Goal: Task Accomplishment & Management: Manage account settings

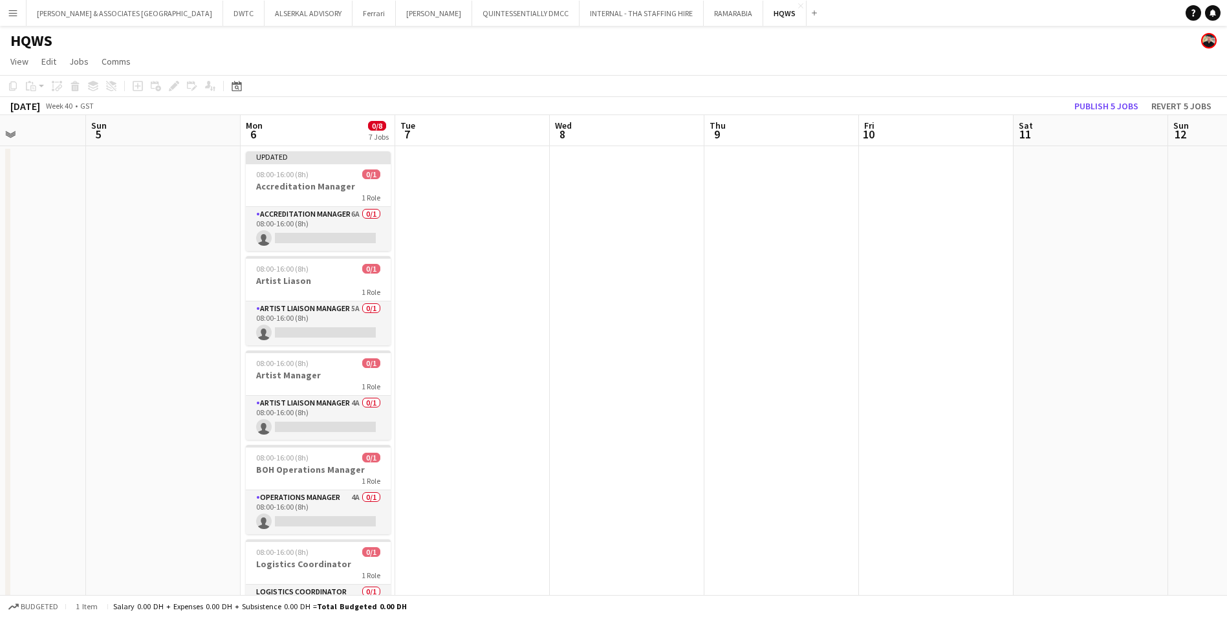
scroll to position [0, 378]
click at [331, 215] on app-card-role "Accreditation Manager 6A 0/1 08:00-16:00 (8h) single-neutral-actions" at bounding box center [317, 229] width 145 height 44
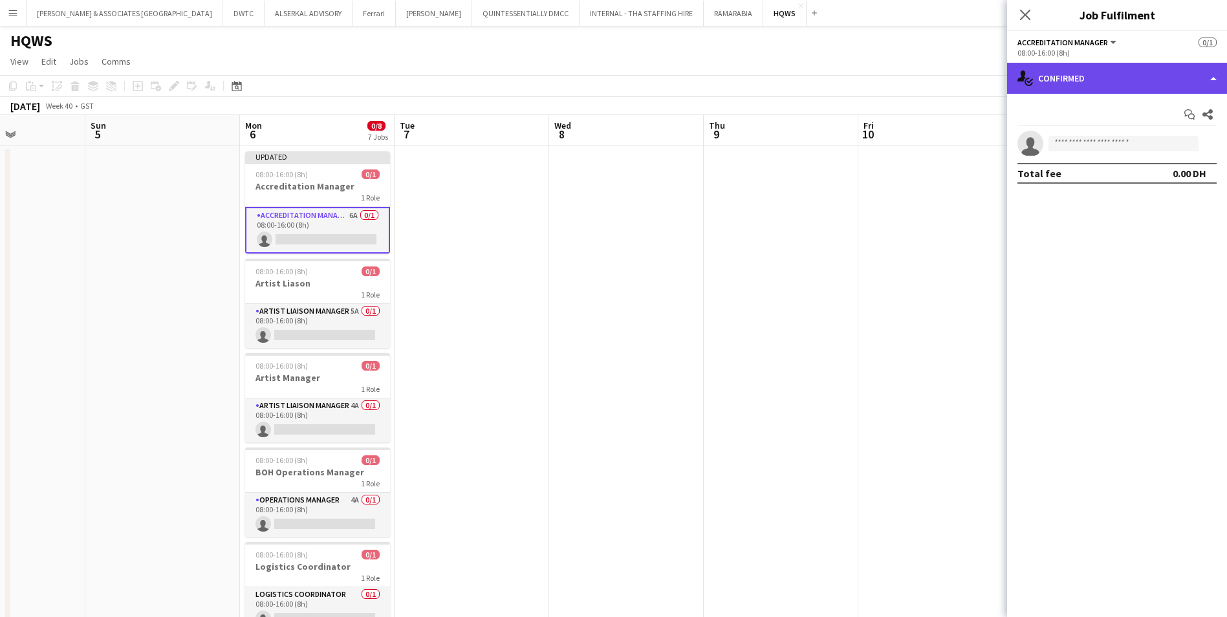
click at [978, 82] on div "single-neutral-actions-check-2 Confirmed" at bounding box center [1117, 78] width 220 height 31
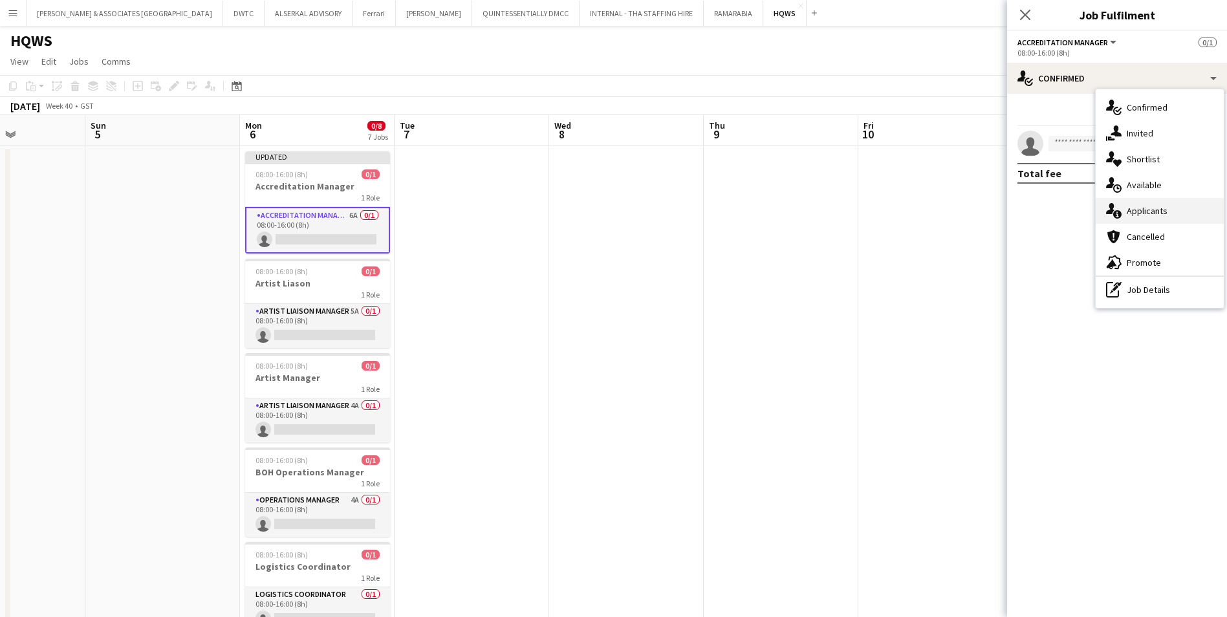
click at [978, 211] on span "Applicants" at bounding box center [1146, 211] width 41 height 12
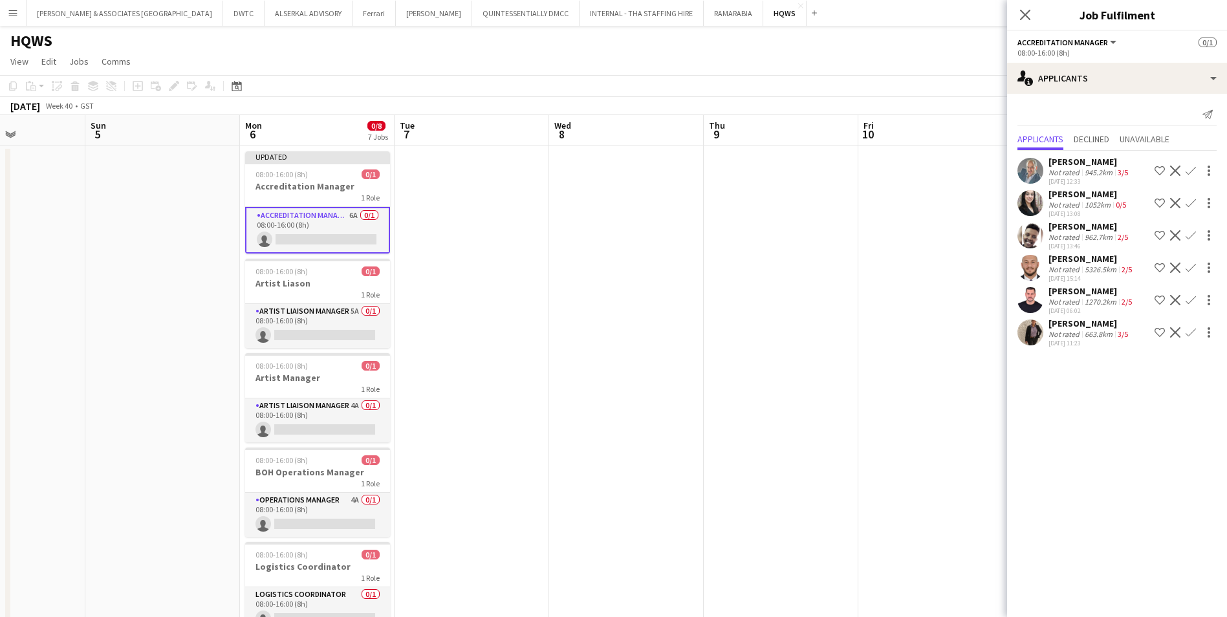
click at [978, 411] on mat-expansion-panel "users2 Applicants Send notification Applicants Declined Unavailable [PERSON_NAM…" at bounding box center [1117, 355] width 220 height 523
click at [978, 137] on span "Declined" at bounding box center [1091, 138] width 36 height 9
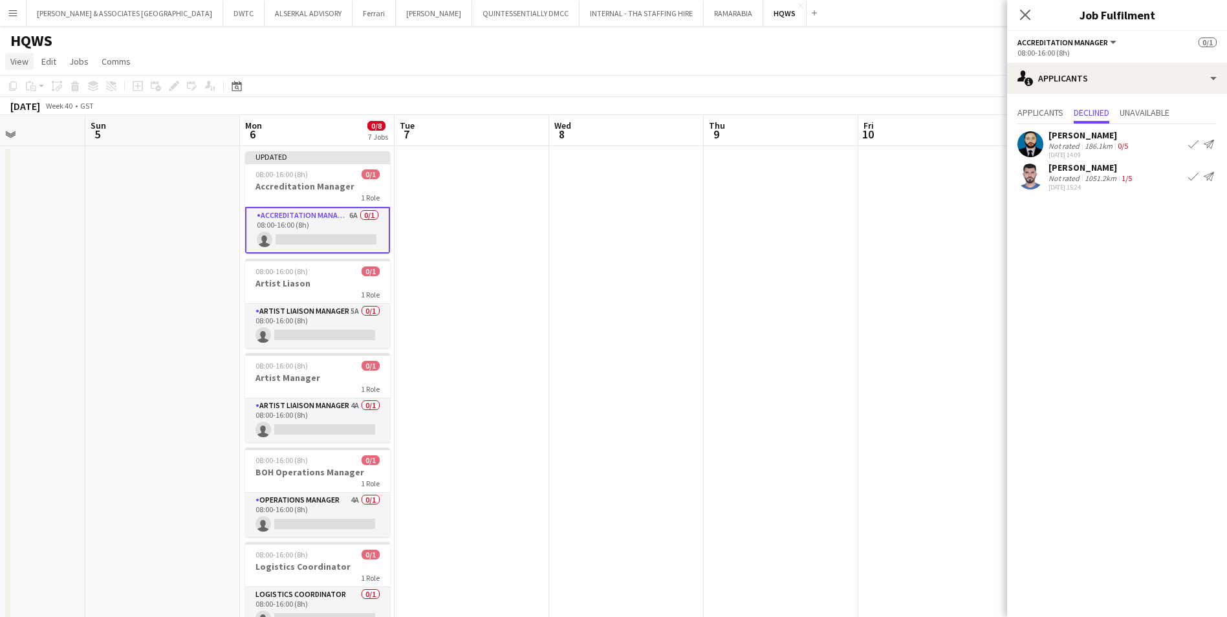
click at [17, 63] on span "View" at bounding box center [19, 62] width 18 height 12
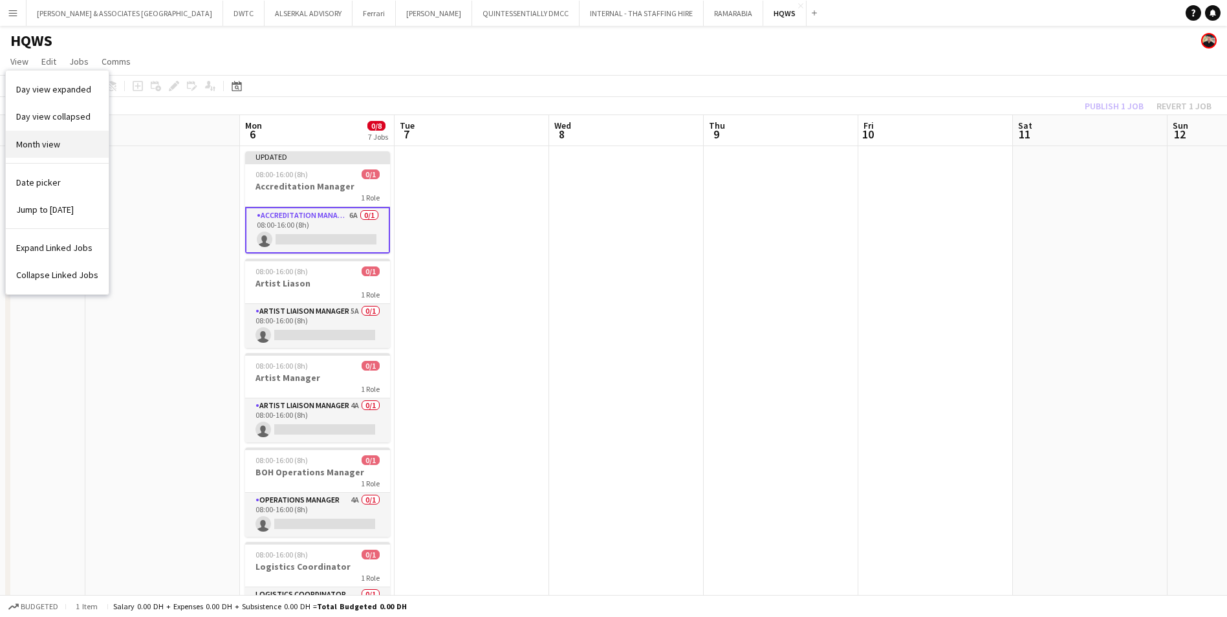
click at [59, 137] on link "Month view" at bounding box center [57, 144] width 103 height 27
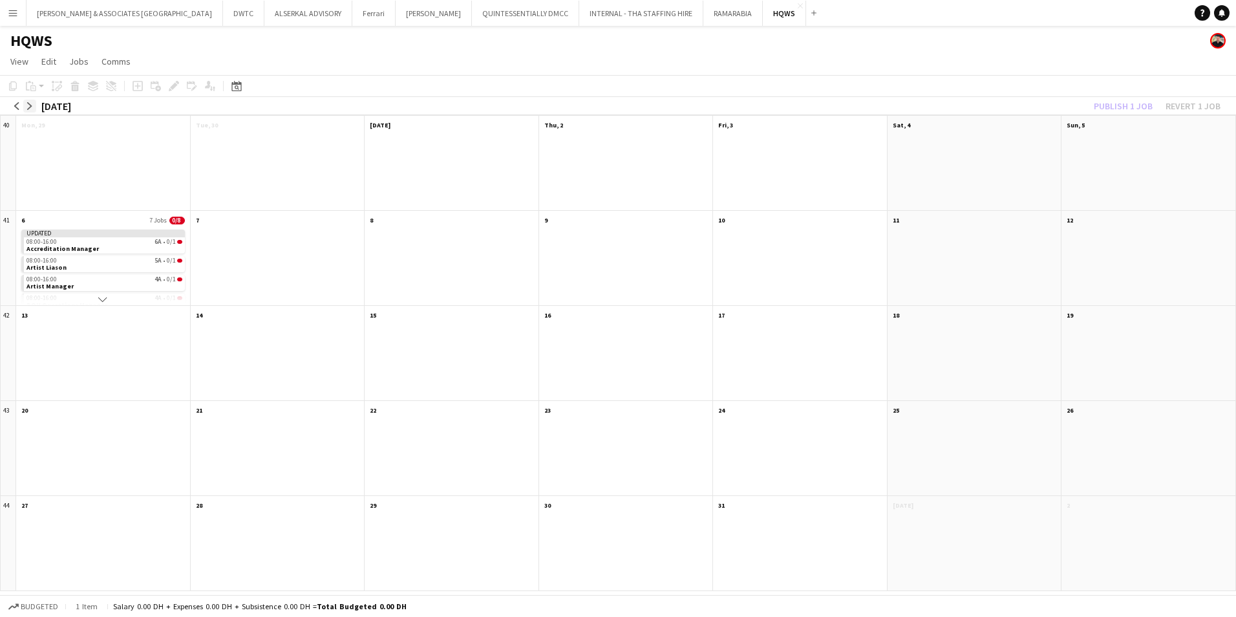
click at [30, 106] on app-icon "arrow-right" at bounding box center [30, 106] width 8 height 8
click at [16, 105] on app-icon "arrow-left" at bounding box center [17, 106] width 8 height 8
click at [942, 410] on app-month-view-date-header "27" at bounding box center [975, 409] width 174 height 16
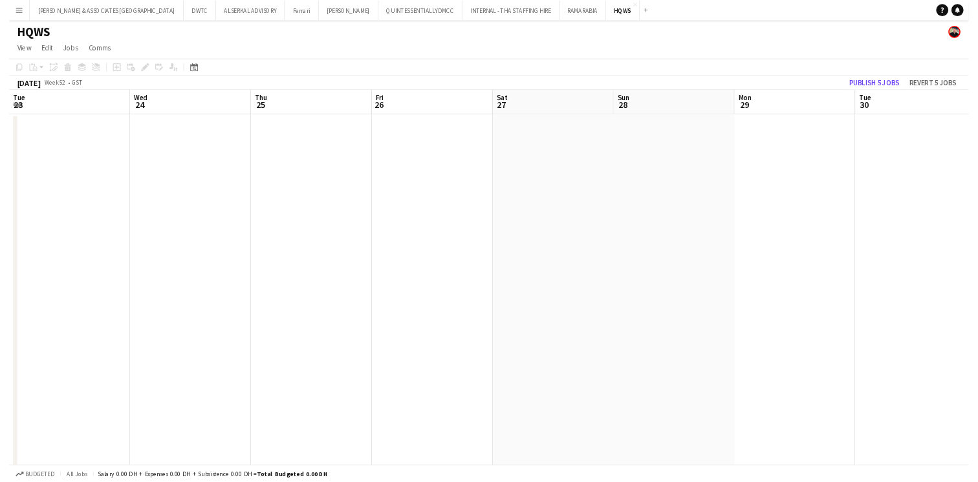
scroll to position [0, 445]
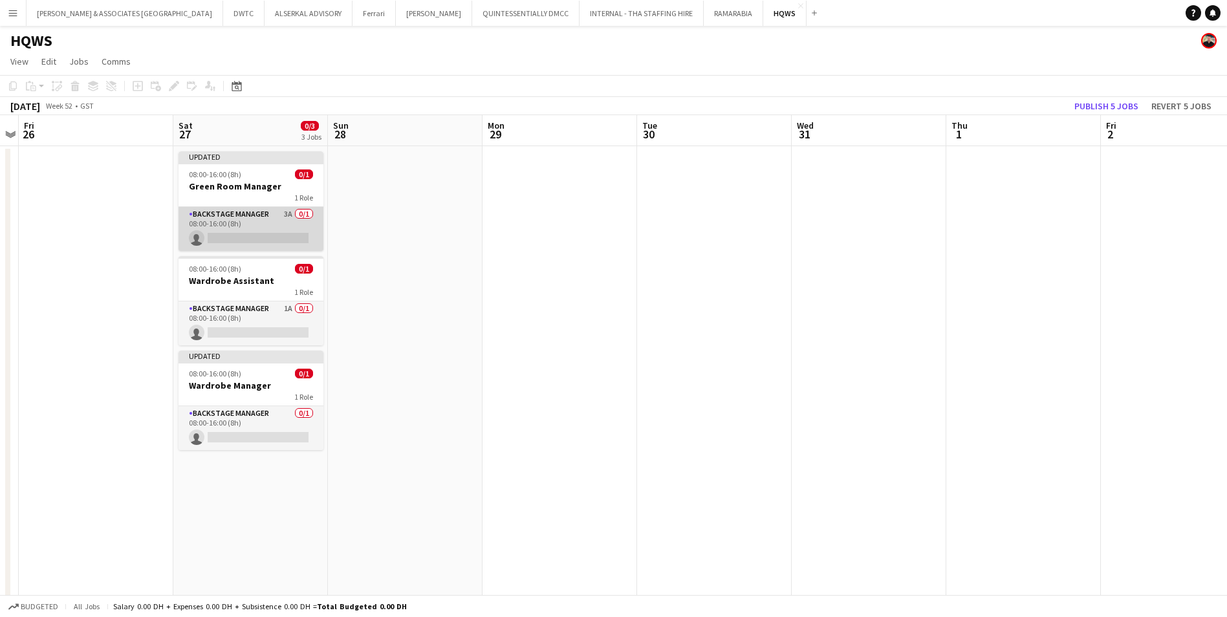
click at [236, 217] on app-card-role "Backstage Manager 3A 0/1 08:00-16:00 (8h) single-neutral-actions" at bounding box center [250, 229] width 145 height 44
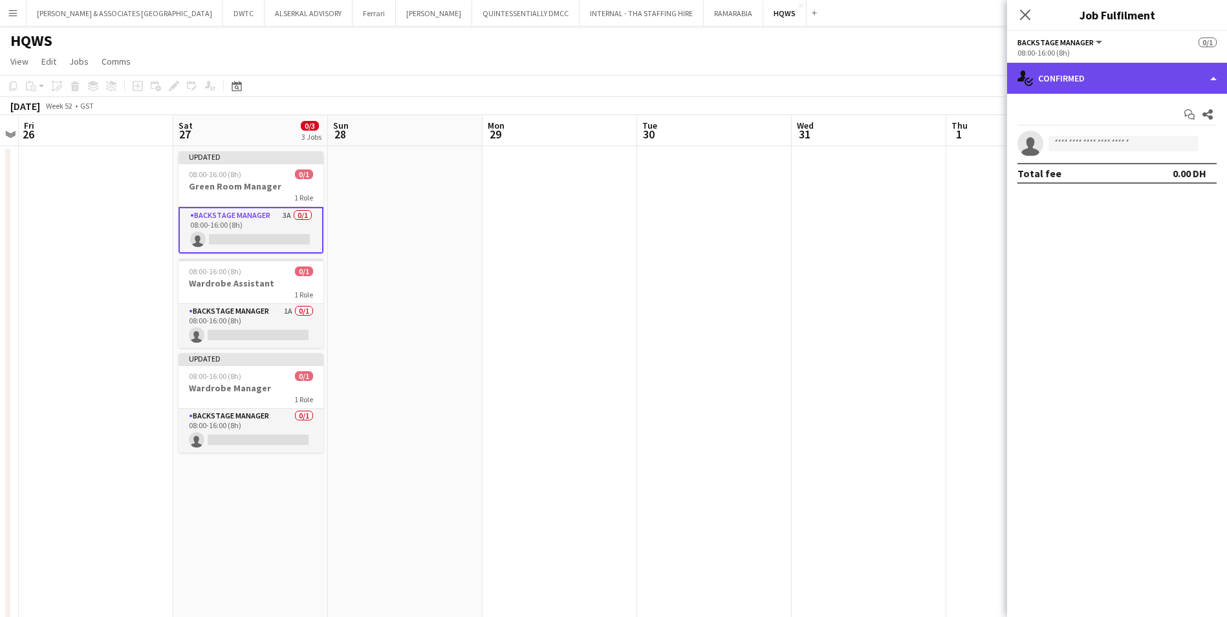
click at [978, 88] on div "single-neutral-actions-check-2 Confirmed" at bounding box center [1117, 78] width 220 height 31
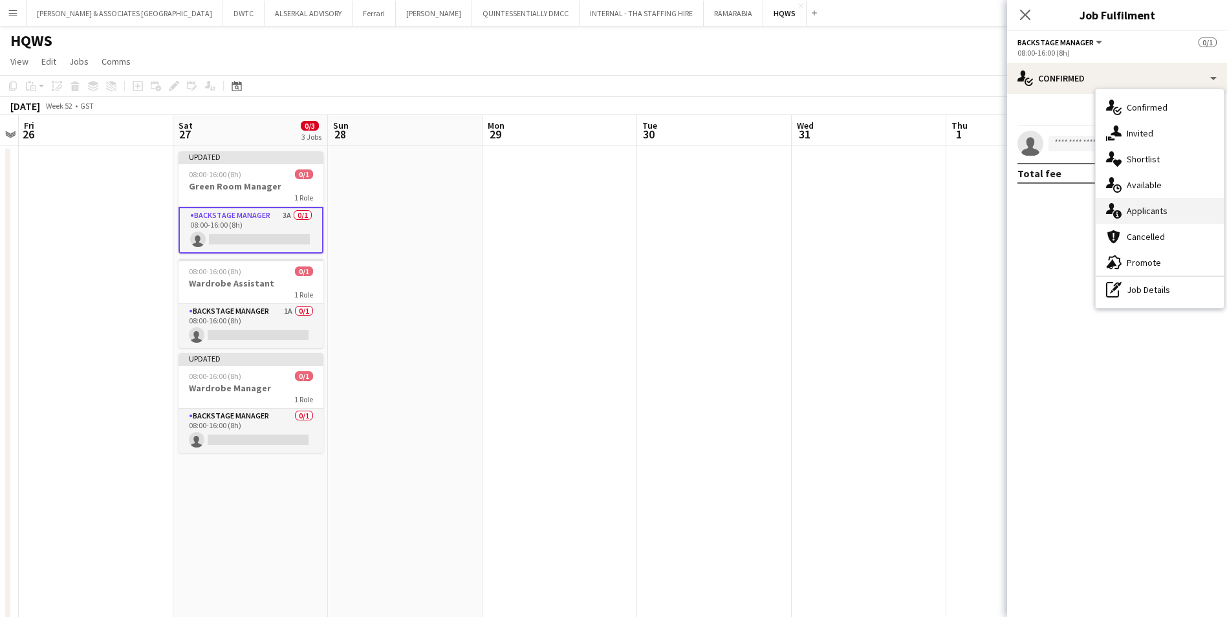
click at [978, 205] on div "single-neutral-actions-information Applicants" at bounding box center [1159, 211] width 128 height 26
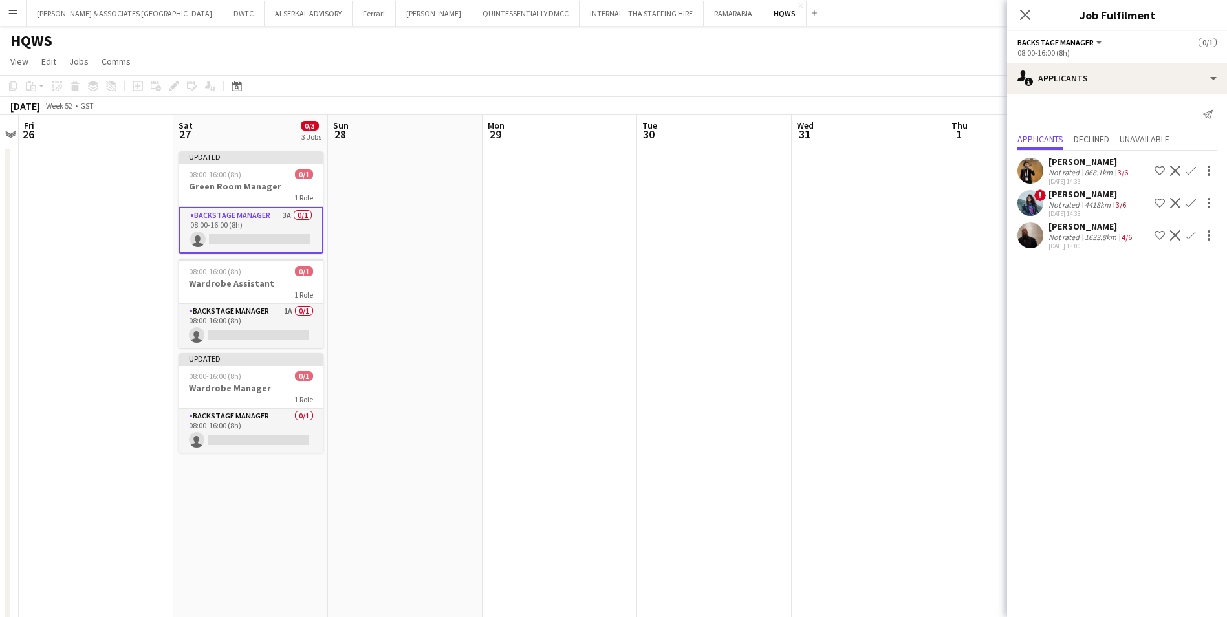
click at [978, 226] on div "[PERSON_NAME]" at bounding box center [1091, 227] width 86 height 12
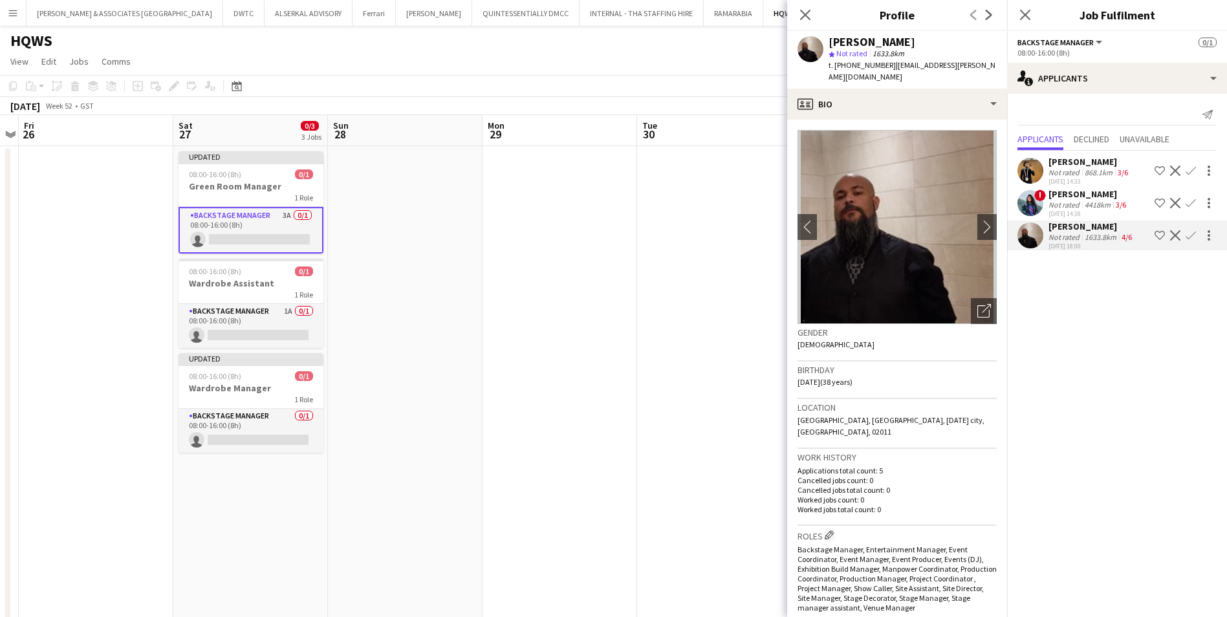
click at [978, 236] on app-icon "Decline" at bounding box center [1175, 235] width 10 height 10
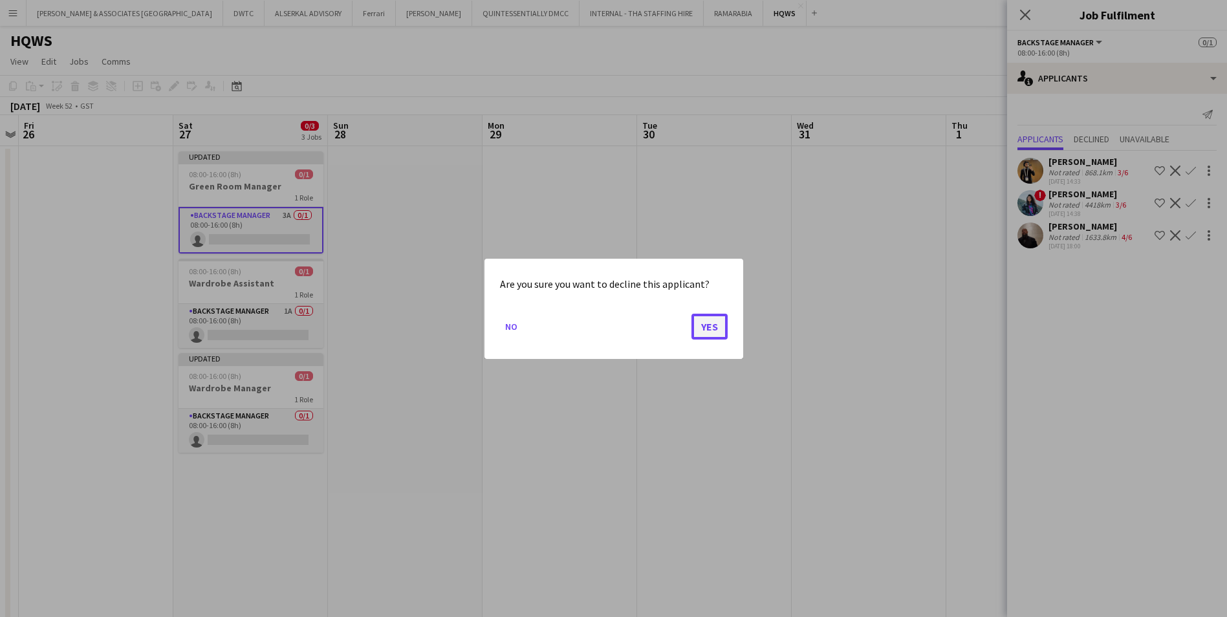
click at [721, 328] on button "Yes" at bounding box center [709, 326] width 36 height 26
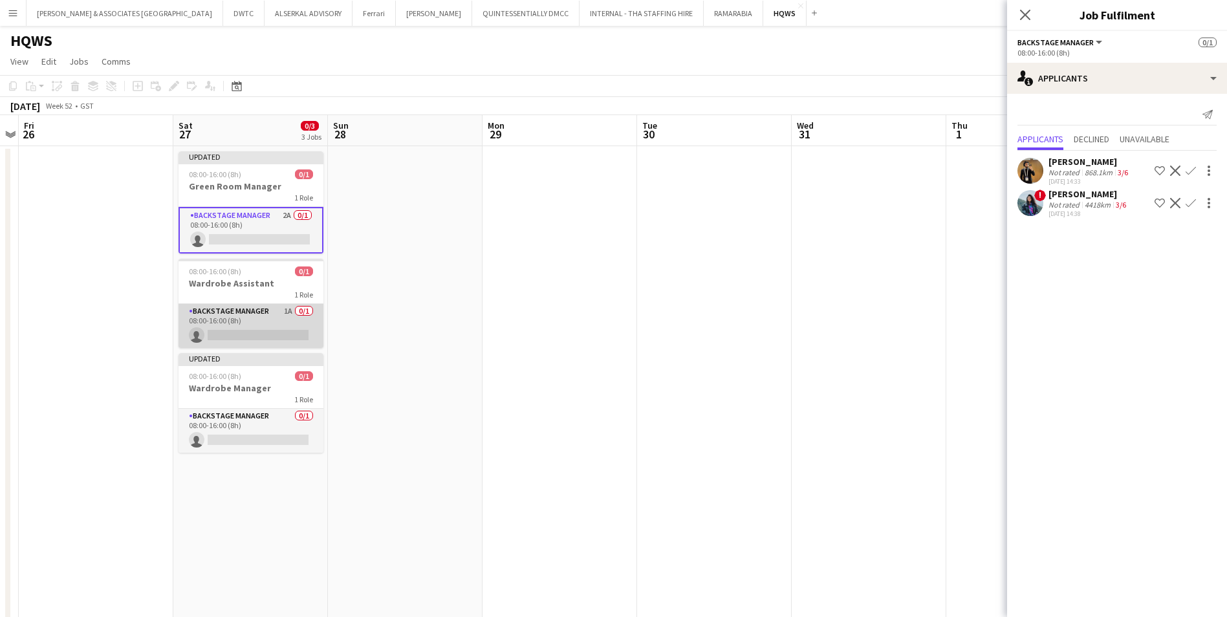
click at [274, 315] on app-card-role "Backstage Manager 1A 0/1 08:00-16:00 (8h) single-neutral-actions" at bounding box center [250, 326] width 145 height 44
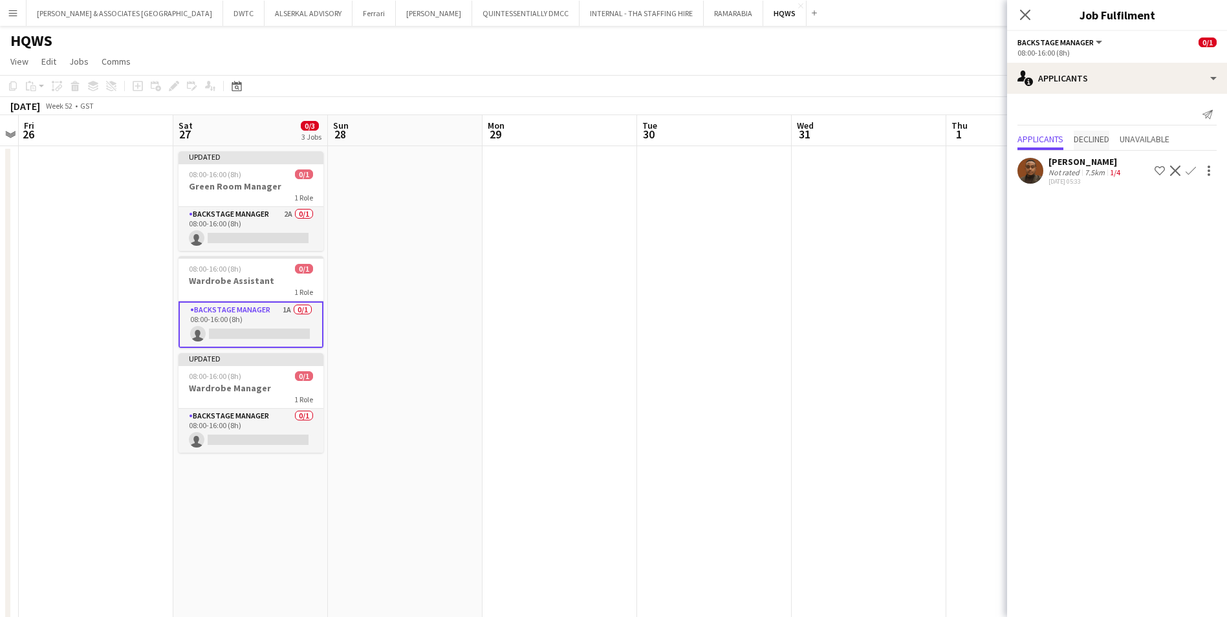
click at [978, 140] on span "Declined" at bounding box center [1091, 138] width 36 height 9
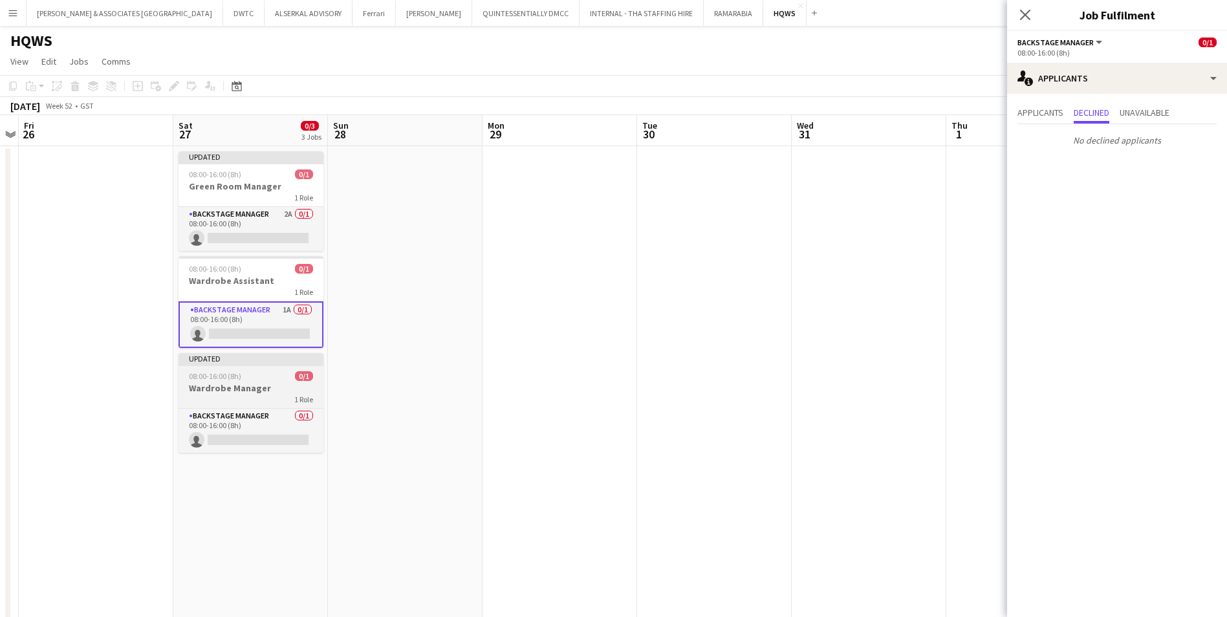
click at [263, 404] on app-job-card "Updated 08:00-16:00 (8h) 0/1 Wardrobe Manager 1 Role Backstage Manager 0/1 08:0…" at bounding box center [250, 403] width 145 height 100
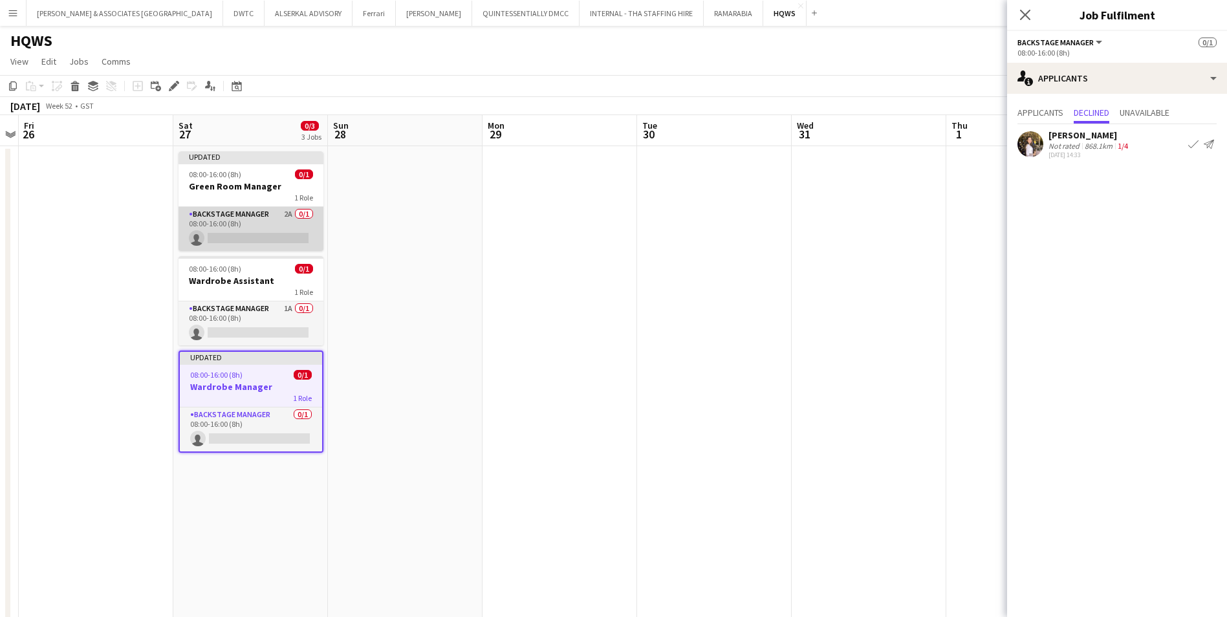
click at [257, 223] on app-card-role "Backstage Manager 2A 0/1 08:00-16:00 (8h) single-neutral-actions" at bounding box center [250, 229] width 145 height 44
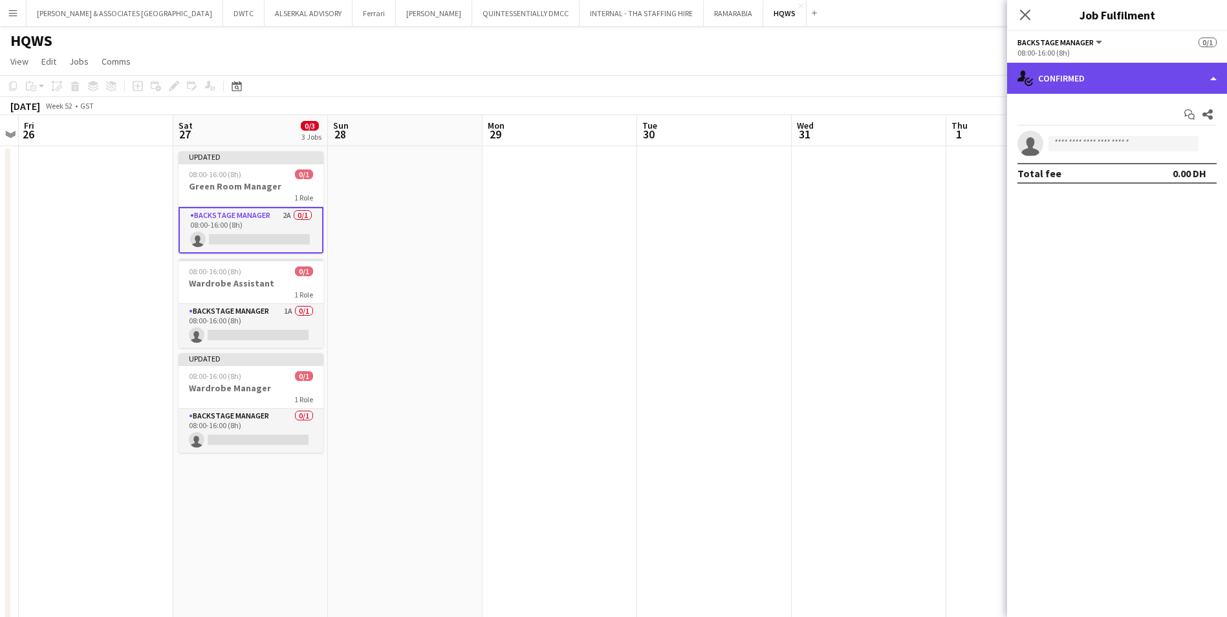
click at [978, 89] on div "single-neutral-actions-check-2 Confirmed" at bounding box center [1117, 78] width 220 height 31
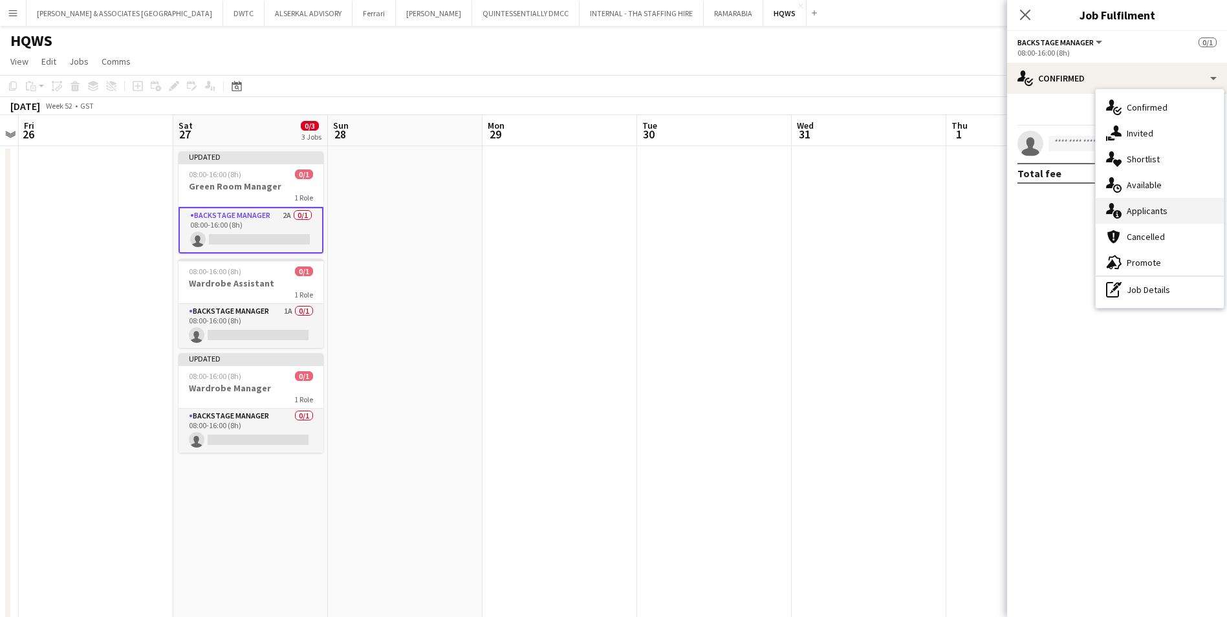
click at [978, 207] on span "Applicants" at bounding box center [1146, 211] width 41 height 12
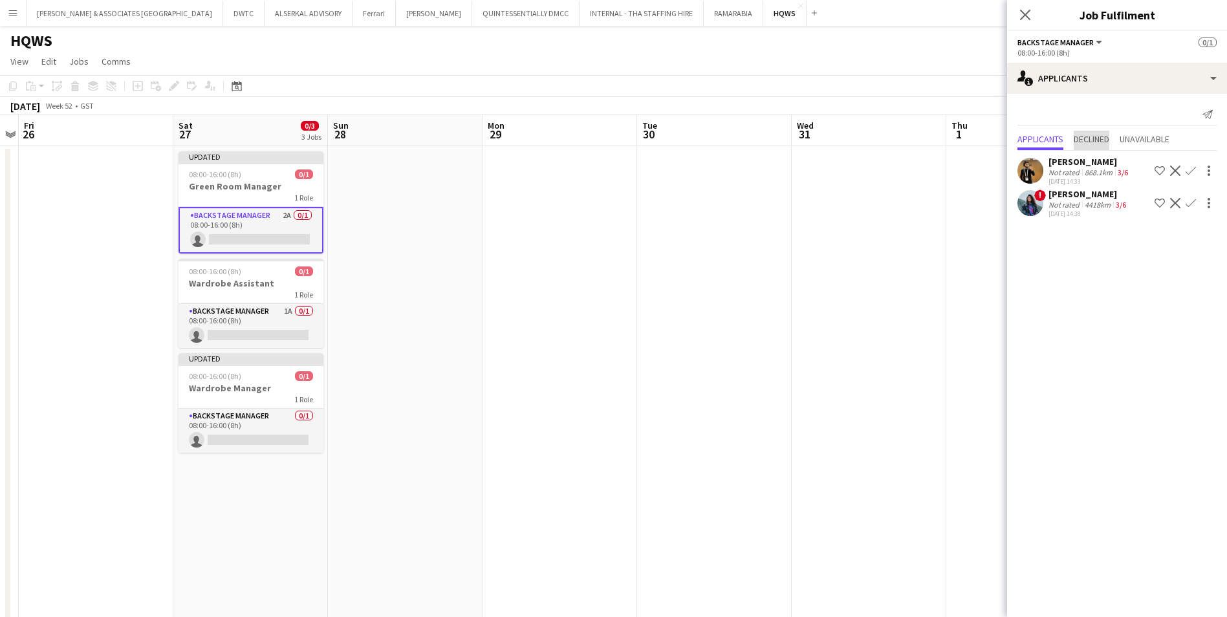
click at [978, 141] on span "Declined" at bounding box center [1091, 138] width 36 height 9
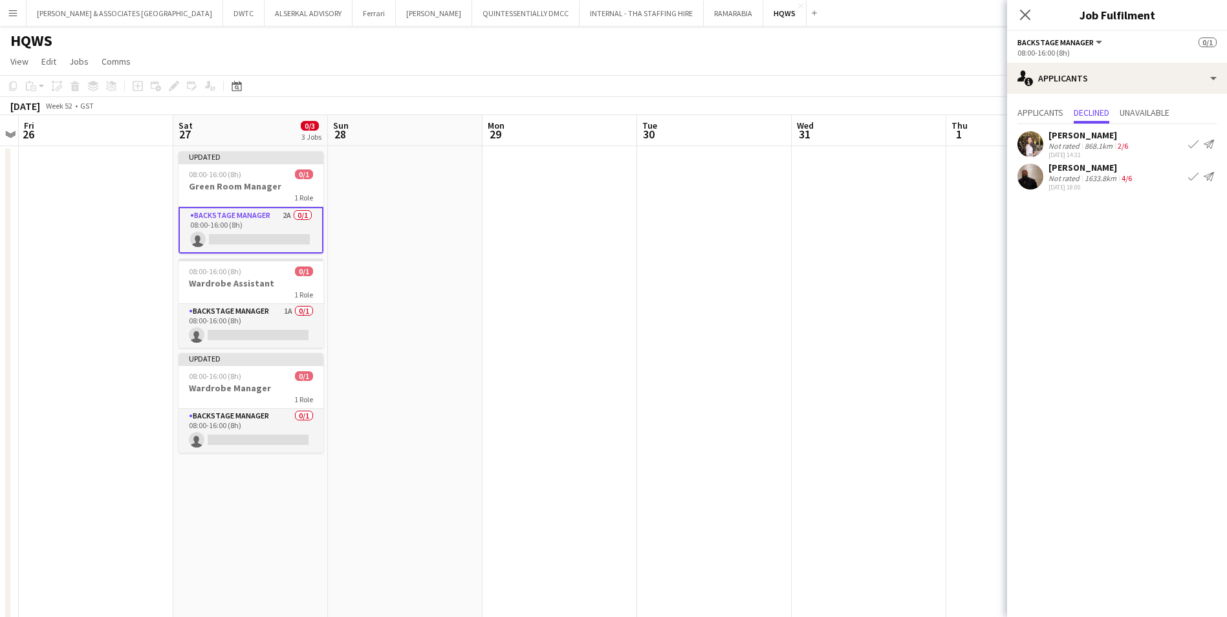
click at [978, 261] on mat-expansion-panel "users2 Applicants Applicants Declined Unavailable [PERSON_NAME] Not rated 868.1…" at bounding box center [1117, 355] width 220 height 523
click at [978, 12] on icon "Close pop-in" at bounding box center [1024, 14] width 12 height 12
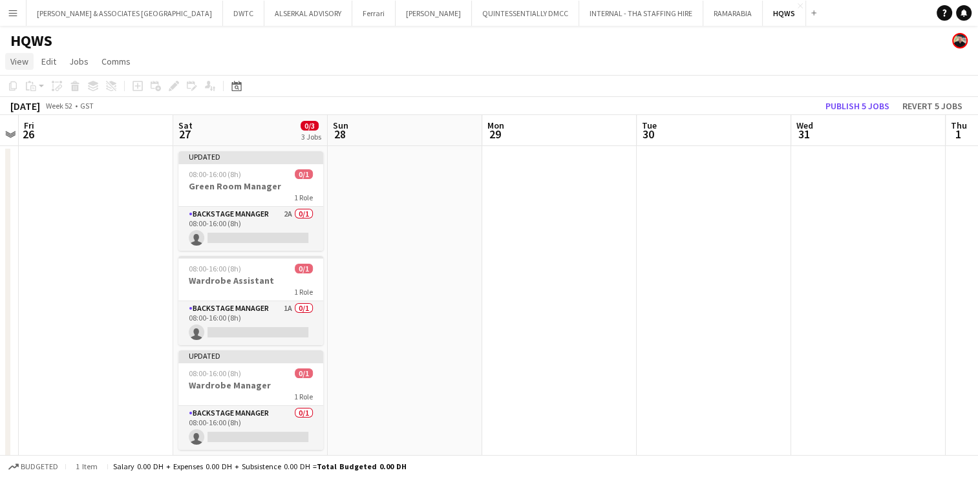
click at [21, 61] on span "View" at bounding box center [19, 62] width 18 height 12
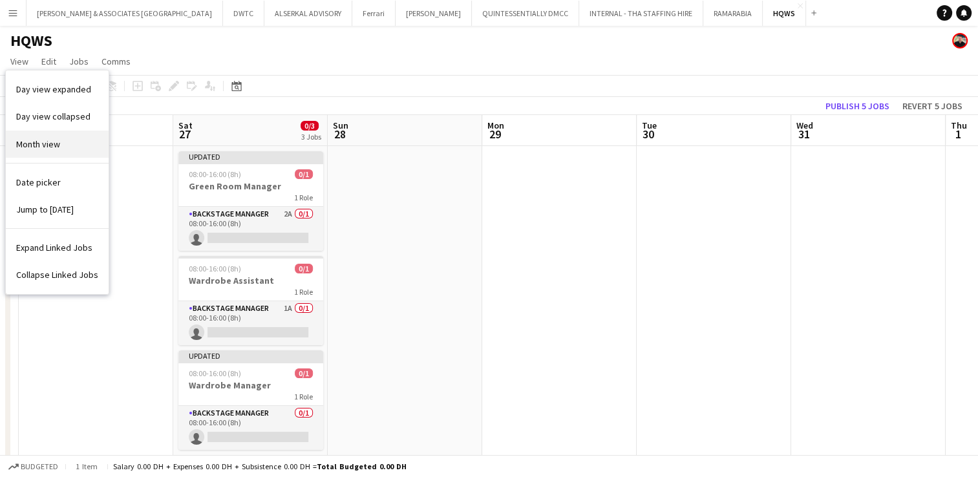
click at [31, 146] on span "Month view" at bounding box center [38, 144] width 44 height 12
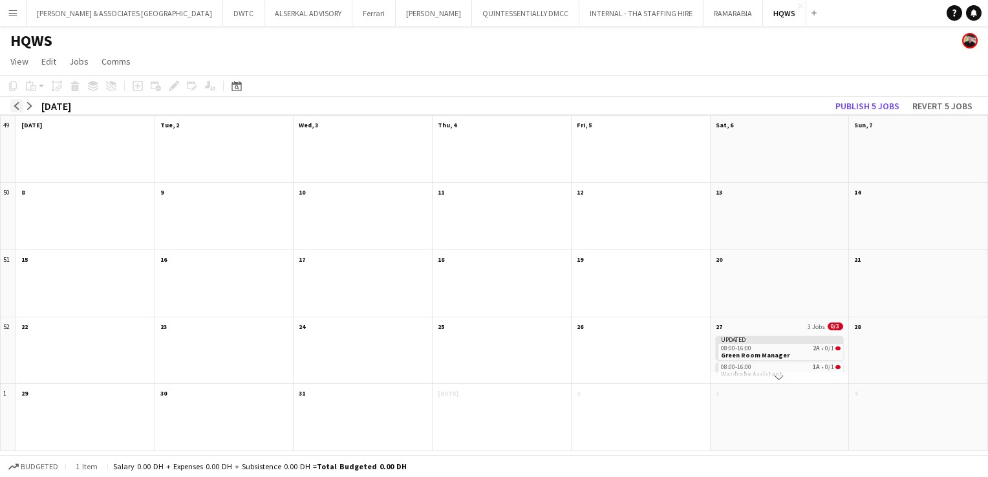
click at [18, 107] on app-icon "arrow-left" at bounding box center [17, 106] width 8 height 8
click at [352, 327] on app-month-view-date-header "22" at bounding box center [363, 325] width 138 height 16
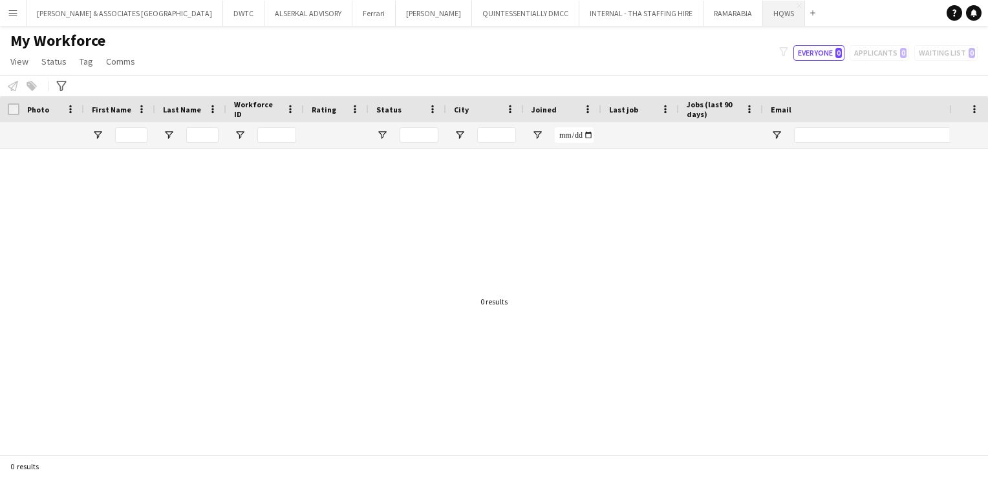
click at [763, 12] on button "HQWS Close" at bounding box center [784, 13] width 42 height 25
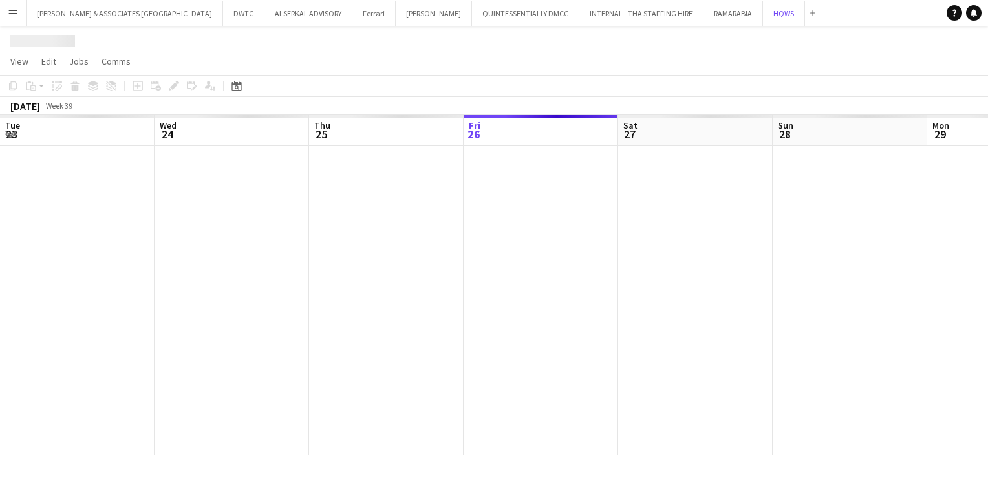
scroll to position [0, 309]
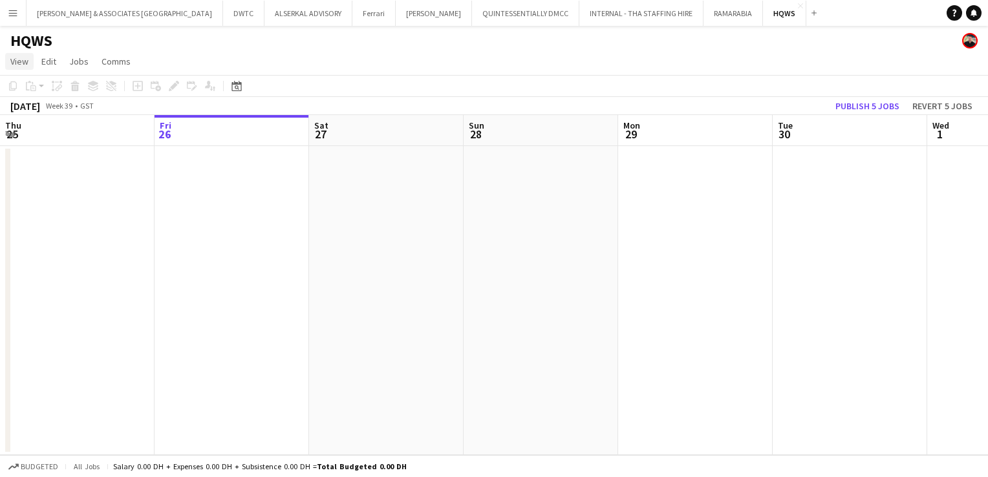
click at [21, 61] on span "View" at bounding box center [19, 62] width 18 height 12
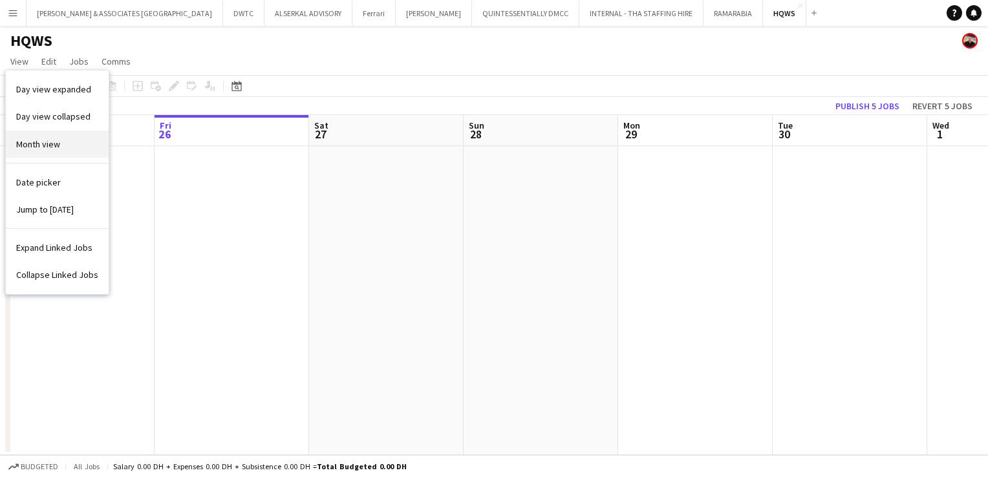
click at [39, 149] on span "Month view" at bounding box center [38, 144] width 44 height 12
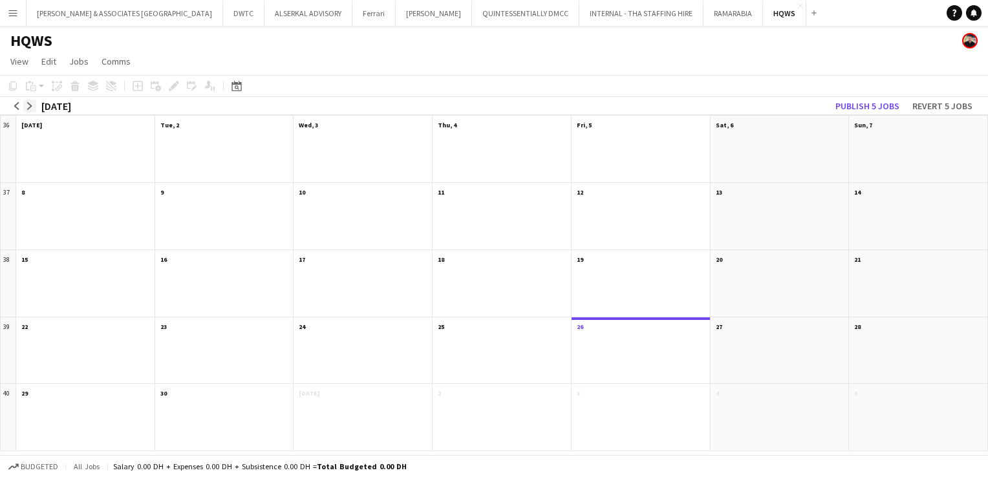
click at [29, 107] on app-icon "arrow-right" at bounding box center [30, 106] width 8 height 8
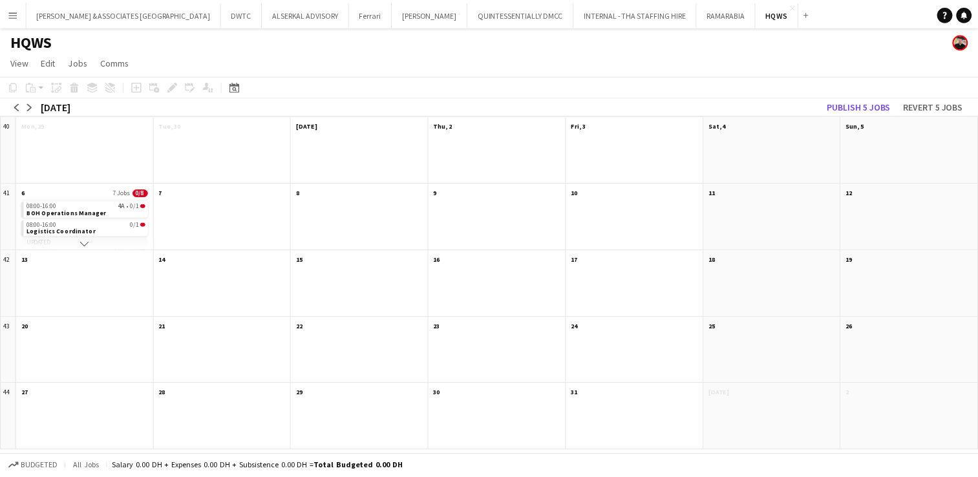
scroll to position [110, 0]
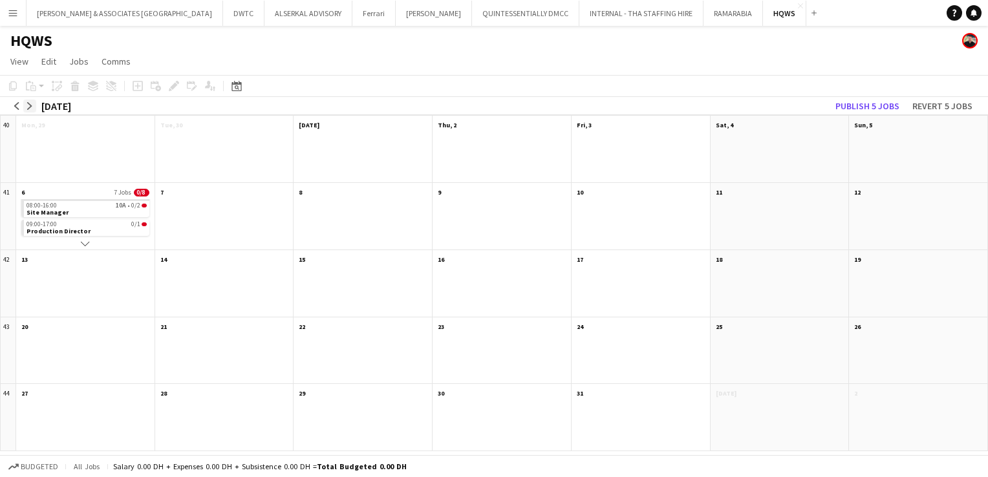
click at [27, 107] on app-icon "arrow-right" at bounding box center [30, 106] width 8 height 8
click at [753, 328] on app-month-view-date-header "22" at bounding box center [780, 325] width 138 height 16
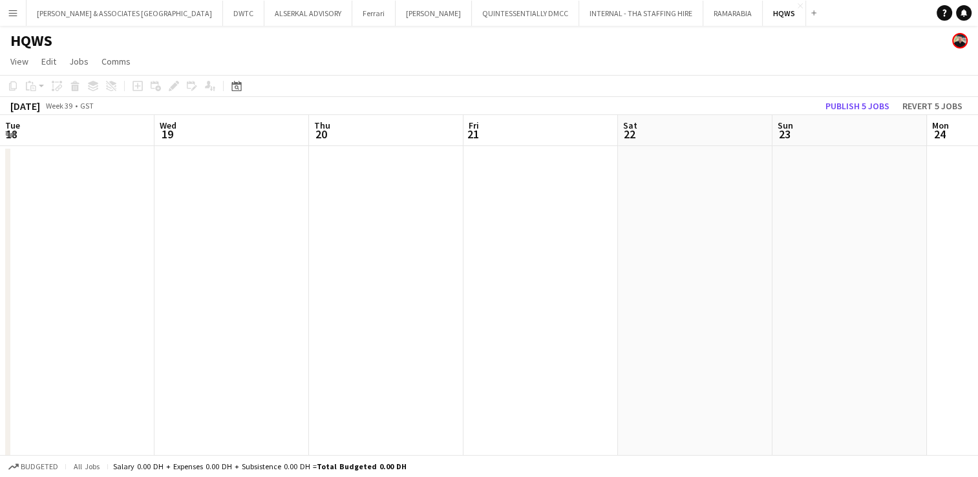
scroll to position [0, 445]
click at [10, 58] on span "View" at bounding box center [19, 62] width 18 height 12
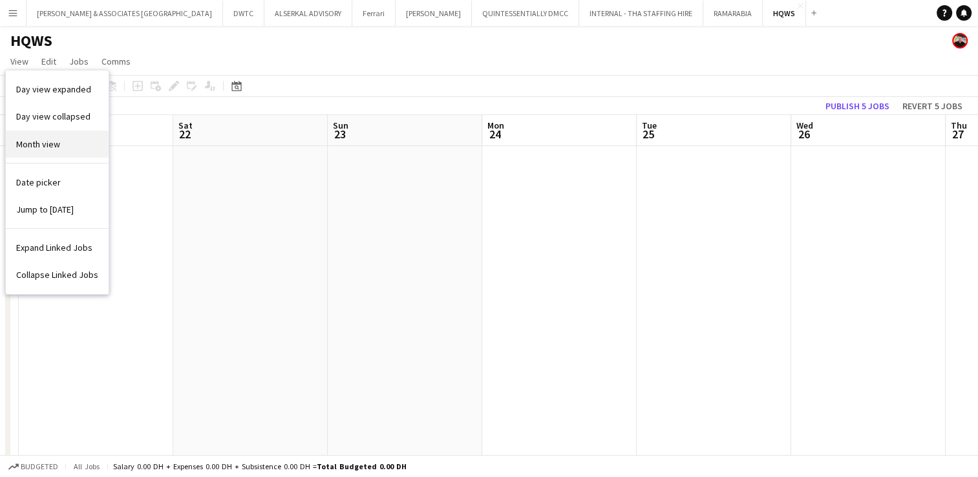
click at [72, 142] on link "Month view" at bounding box center [57, 144] width 103 height 27
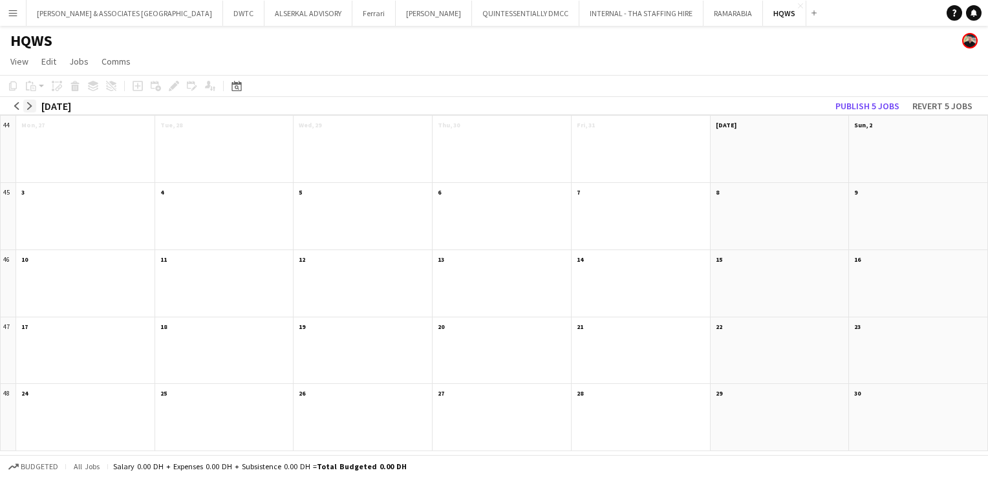
click at [28, 107] on app-icon "arrow-right" at bounding box center [30, 106] width 8 height 8
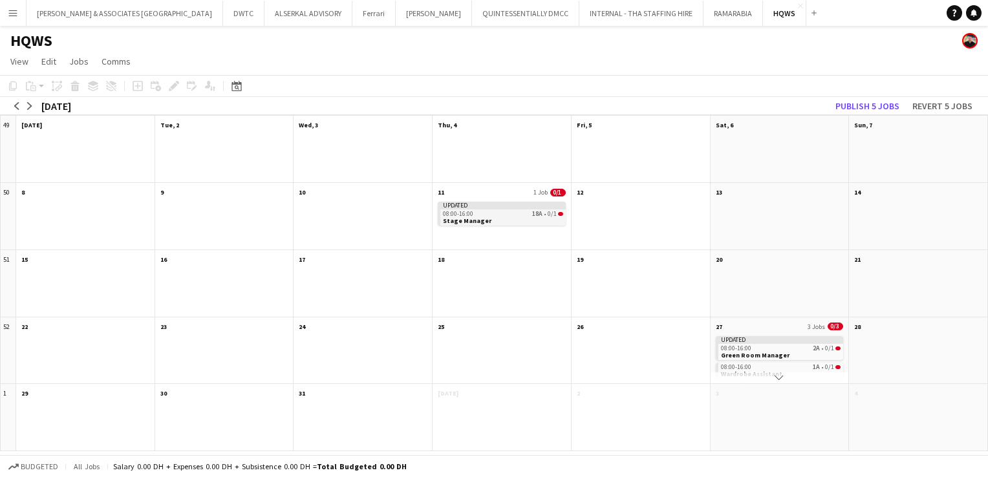
click at [497, 206] on div "Updated" at bounding box center [502, 206] width 125 height 8
click at [495, 217] on div "08:00-16:00 18A • 0/1" at bounding box center [502, 215] width 119 height 6
click at [495, 217] on app-month-view-job-card "Updated 08:00-16:00 18A • 0/1 Stage Manager" at bounding box center [502, 214] width 128 height 24
click at [491, 193] on app-month-view-date-header "11 1 Job 0/1" at bounding box center [502, 191] width 138 height 16
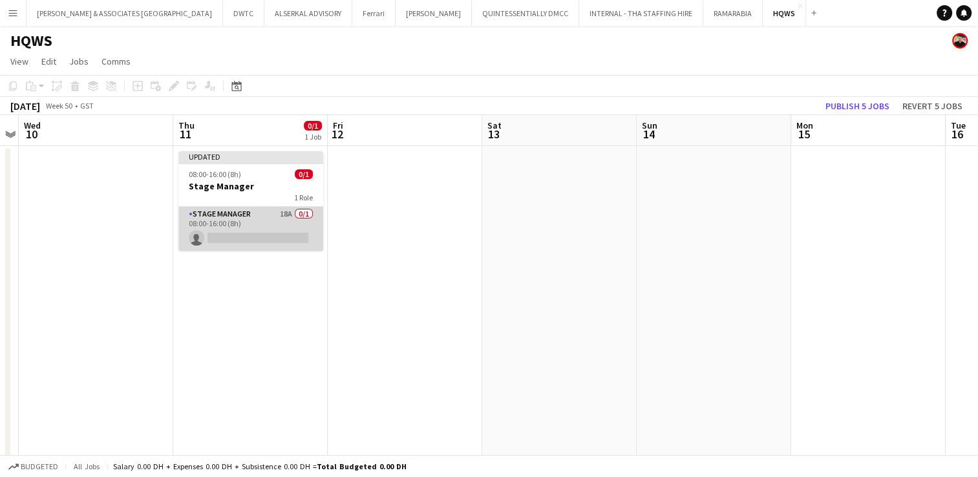
click at [246, 216] on app-card-role "Stage Manager 18A 0/1 08:00-16:00 (8h) single-neutral-actions" at bounding box center [250, 229] width 145 height 44
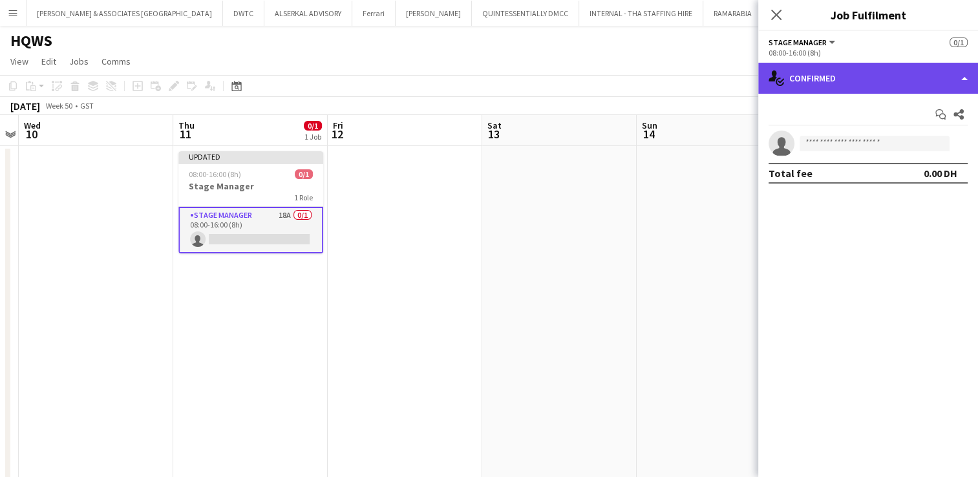
click at [846, 87] on div "single-neutral-actions-check-2 Confirmed" at bounding box center [868, 78] width 220 height 31
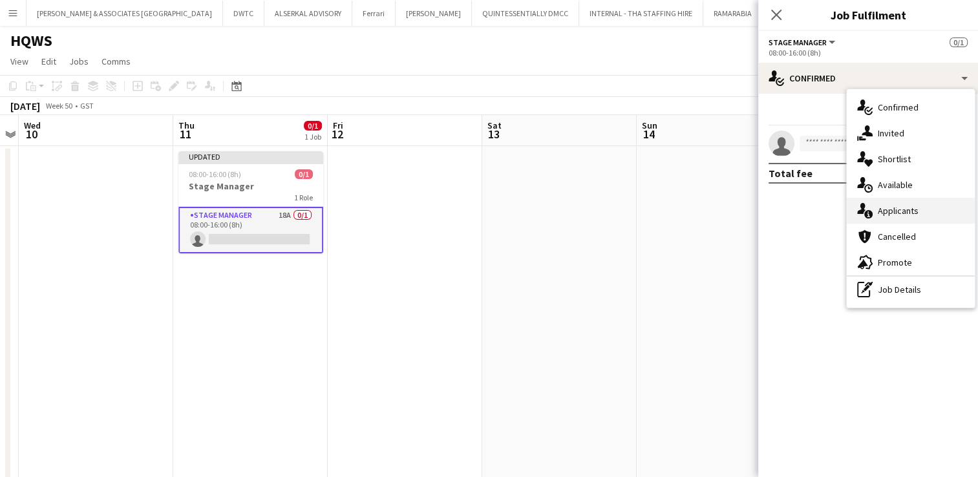
click at [898, 218] on div "single-neutral-actions-information Applicants" at bounding box center [911, 211] width 128 height 26
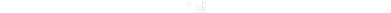
scroll to position [270, 0]
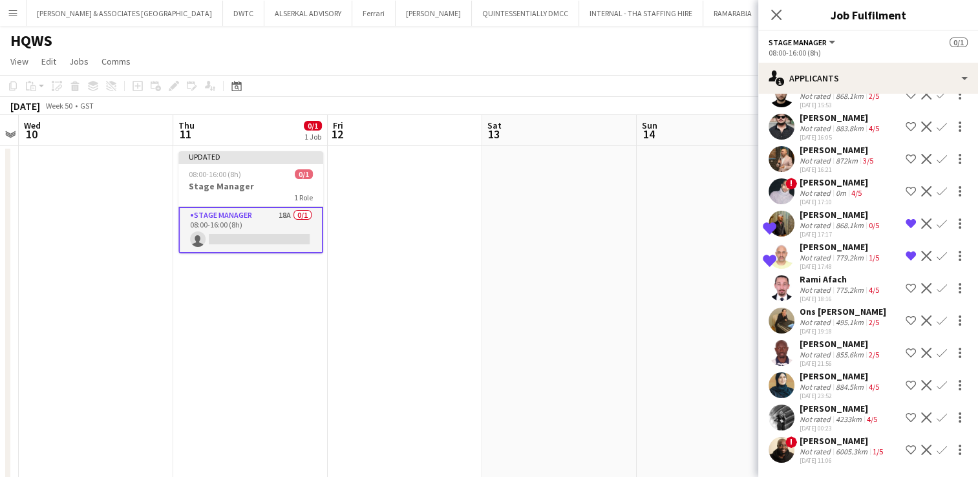
click at [844, 219] on div "[PERSON_NAME]" at bounding box center [841, 215] width 82 height 12
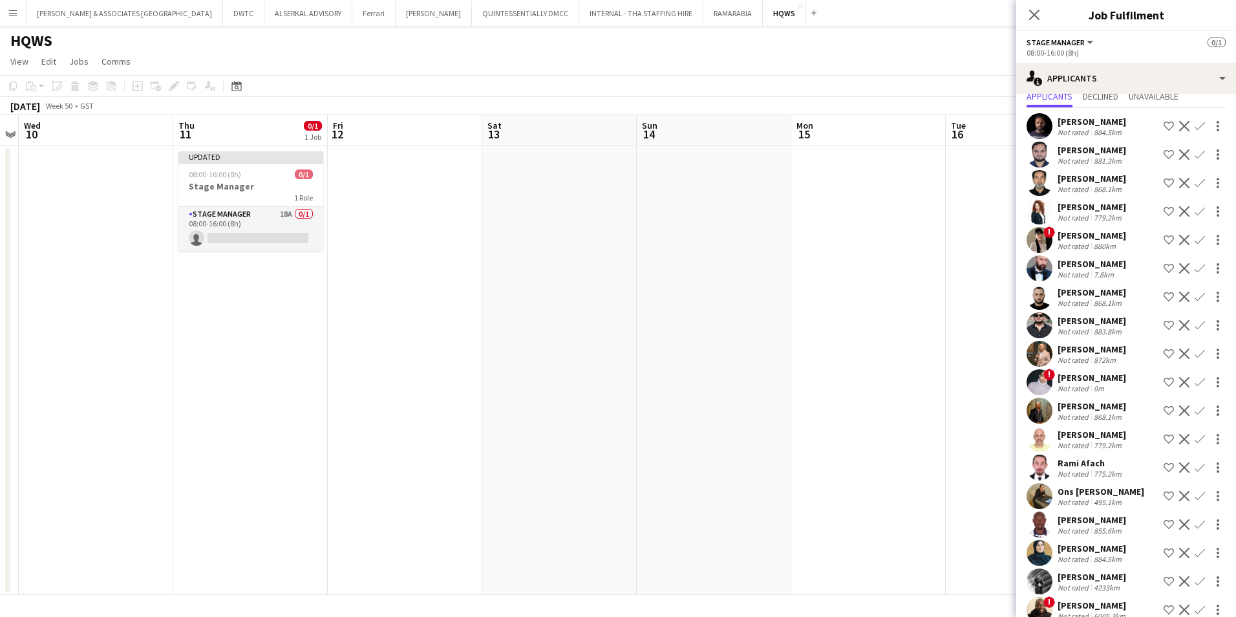
scroll to position [61, 0]
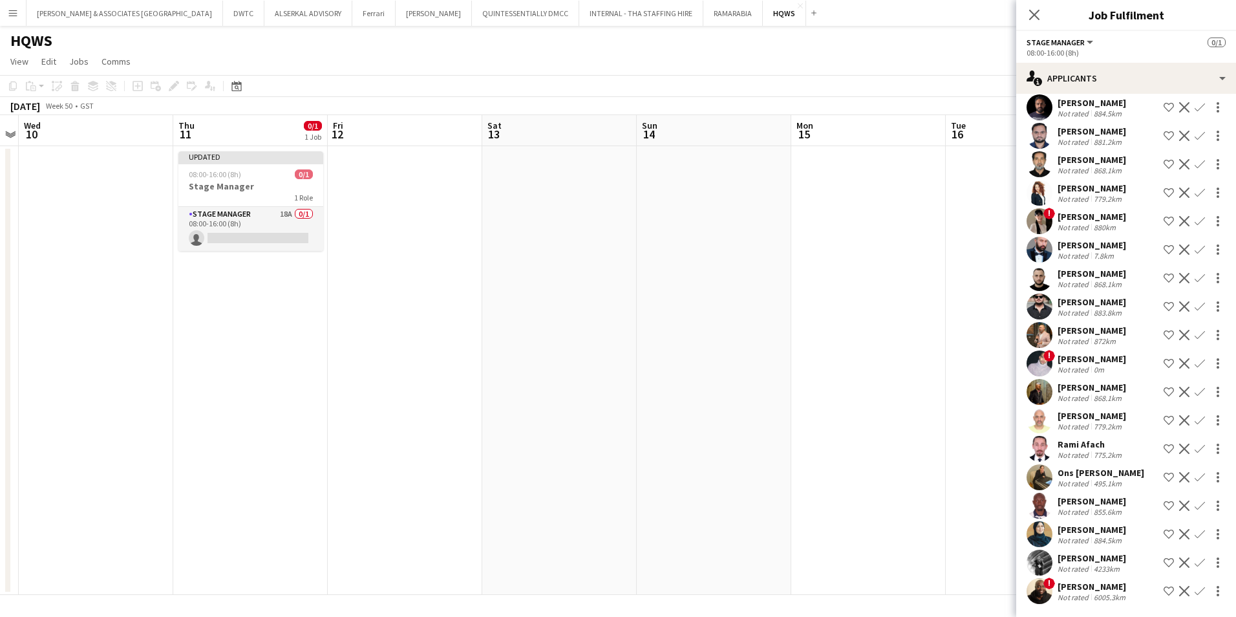
click at [978, 477] on div "[PERSON_NAME]" at bounding box center [1093, 587] width 70 height 12
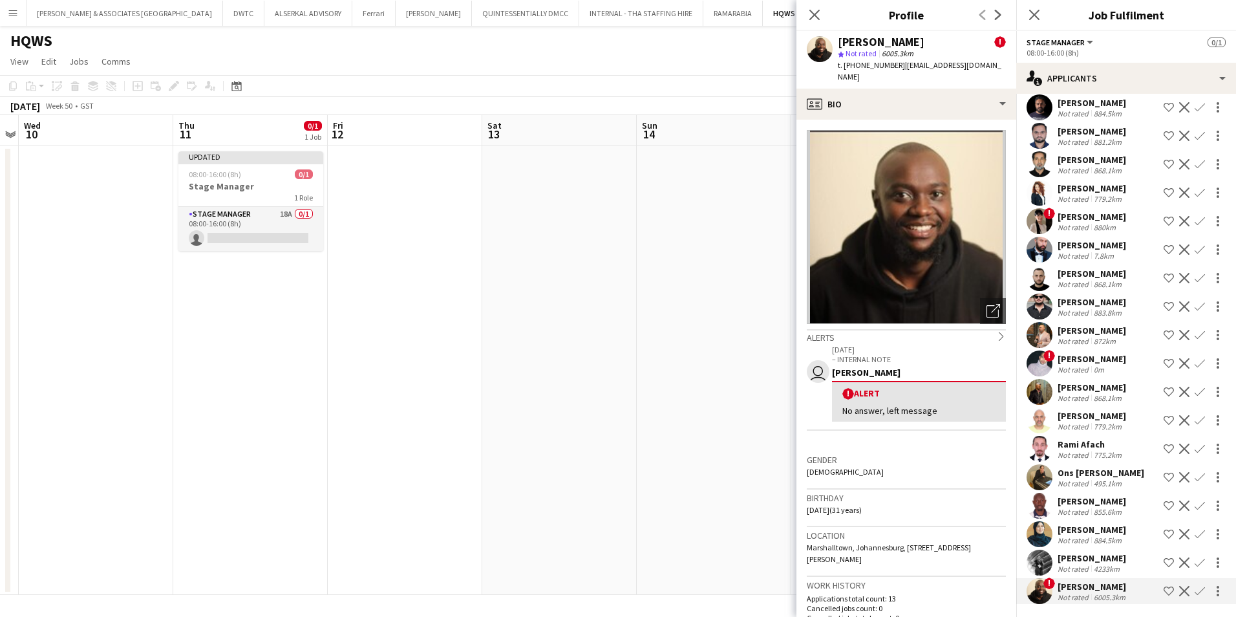
click at [978, 477] on div "[PERSON_NAME]" at bounding box center [1092, 530] width 69 height 12
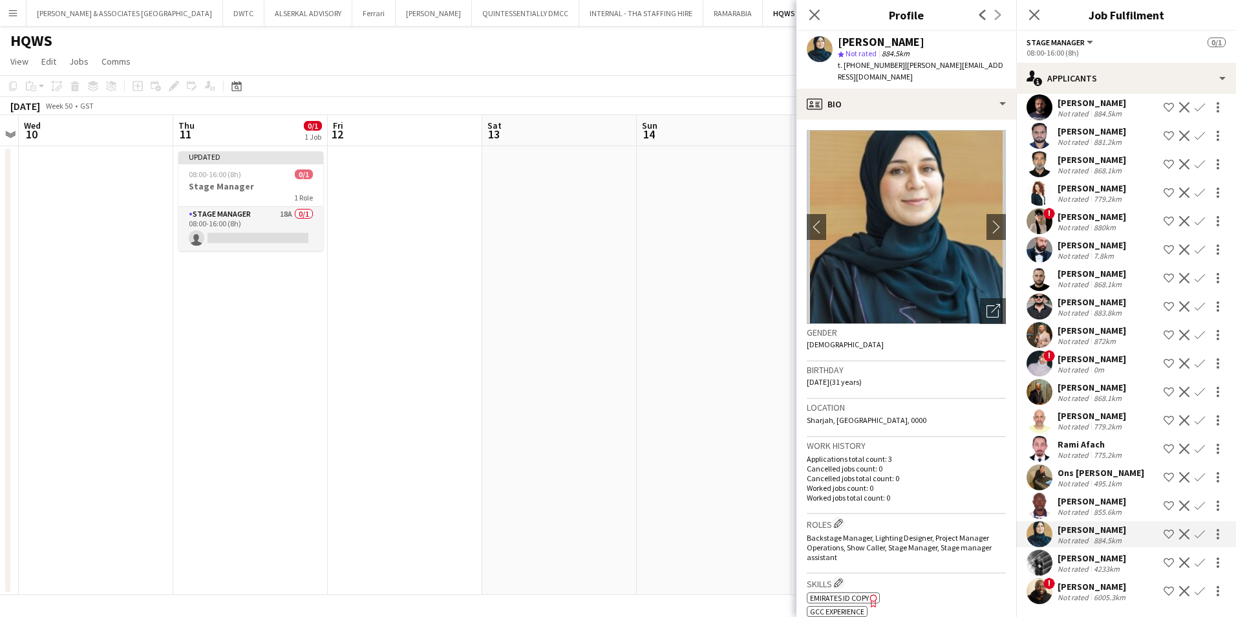
click at [978, 477] on div "[PERSON_NAME]" at bounding box center [1092, 501] width 69 height 12
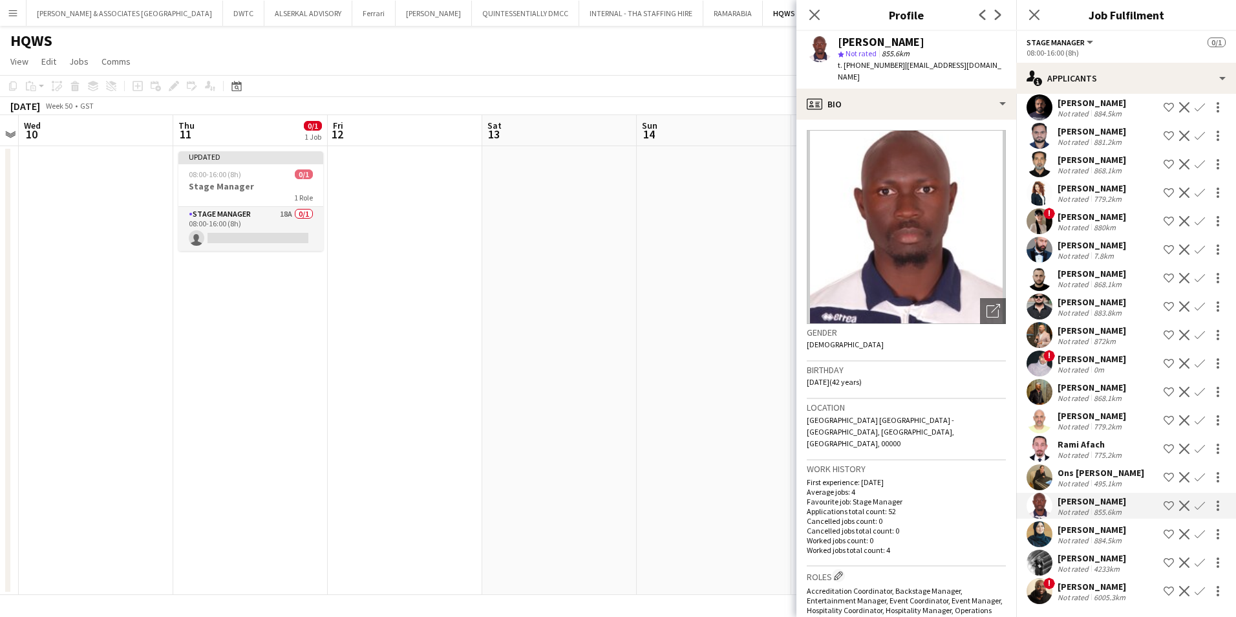
click at [978, 472] on div "Ons [PERSON_NAME]" at bounding box center [1101, 473] width 87 height 12
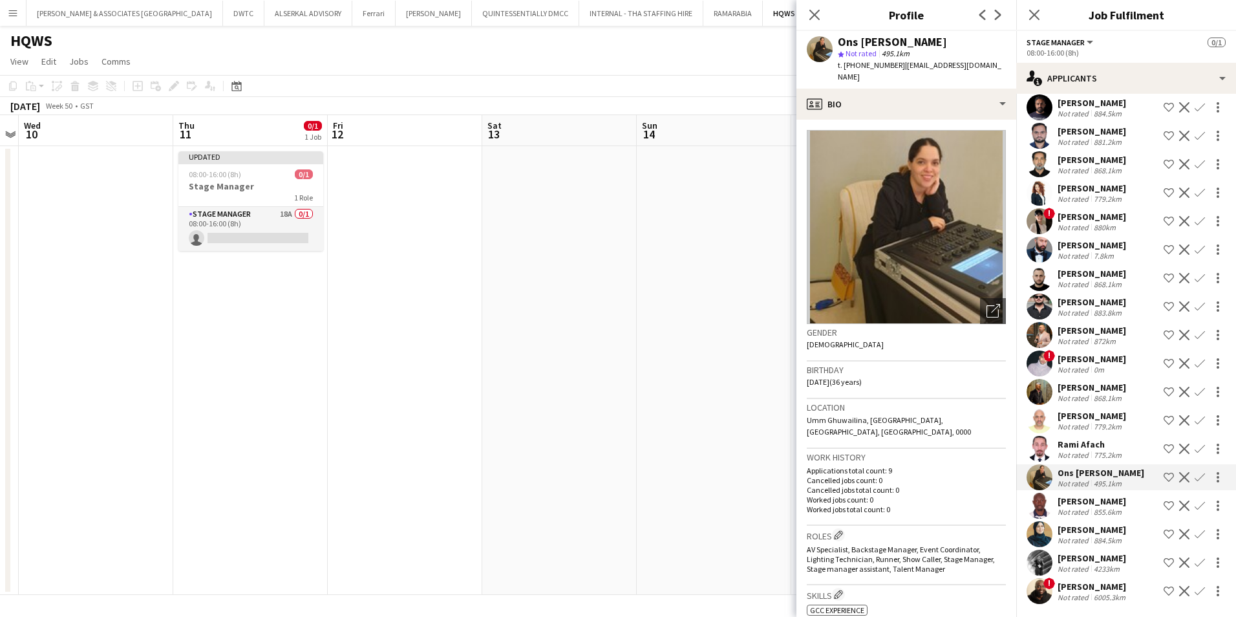
click at [978, 449] on div "Rami Afach" at bounding box center [1091, 444] width 67 height 12
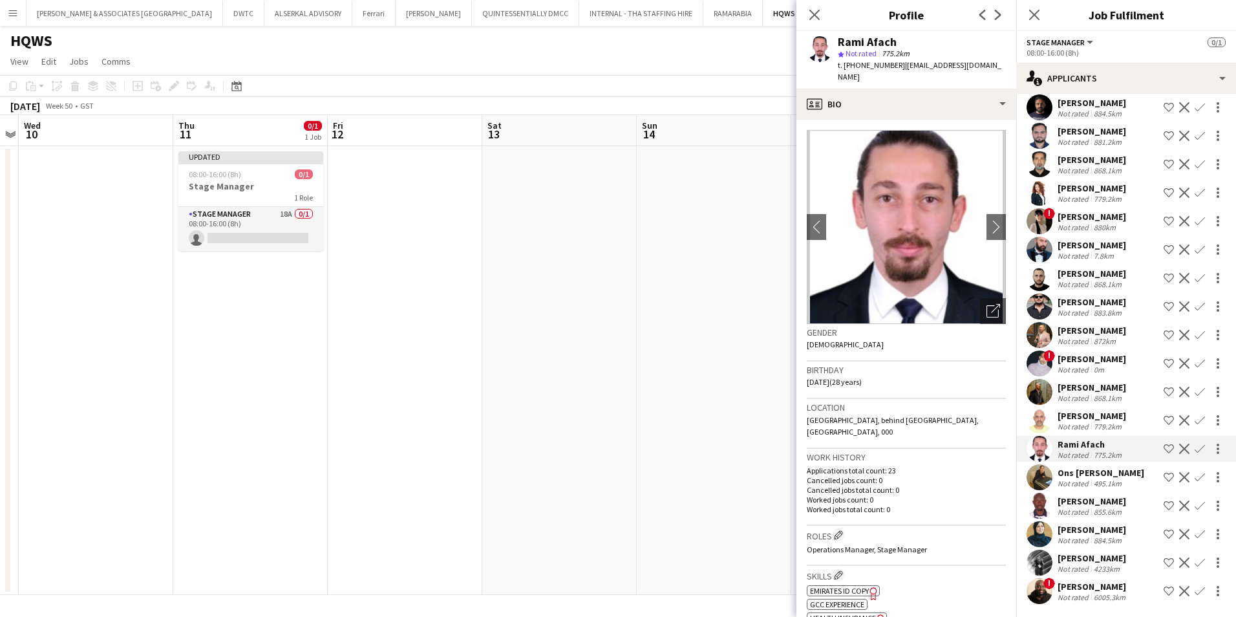
click at [978, 418] on div "[PERSON_NAME]" at bounding box center [1092, 416] width 69 height 12
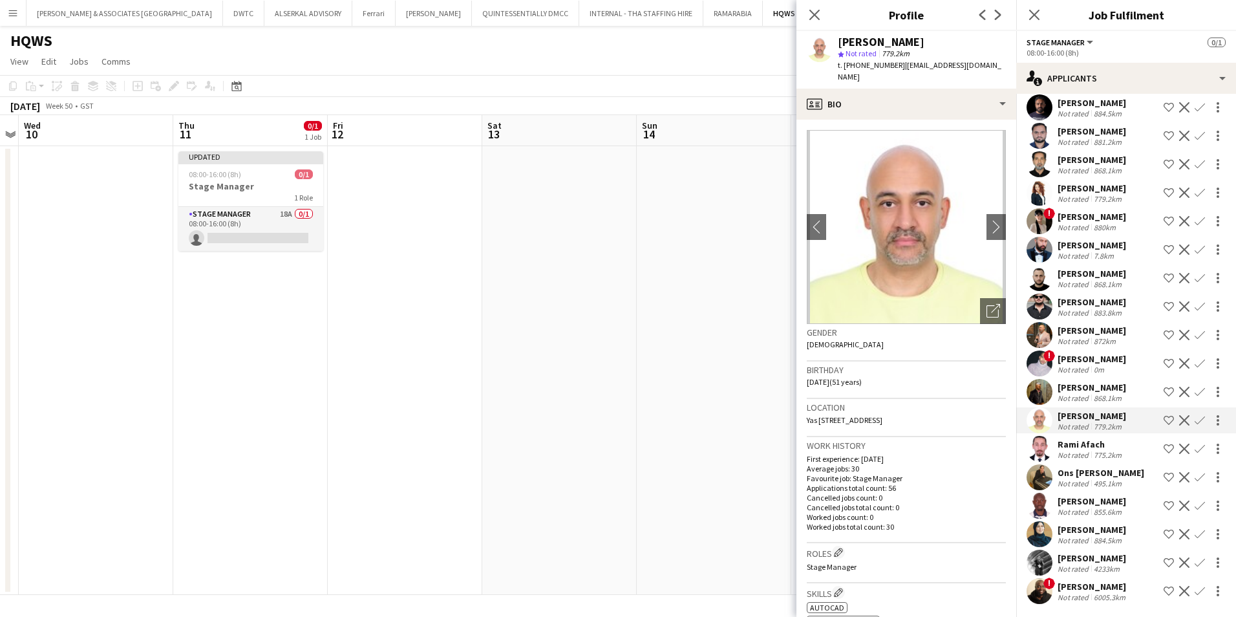
click at [978, 396] on div "Not rated" at bounding box center [1075, 398] width 34 height 10
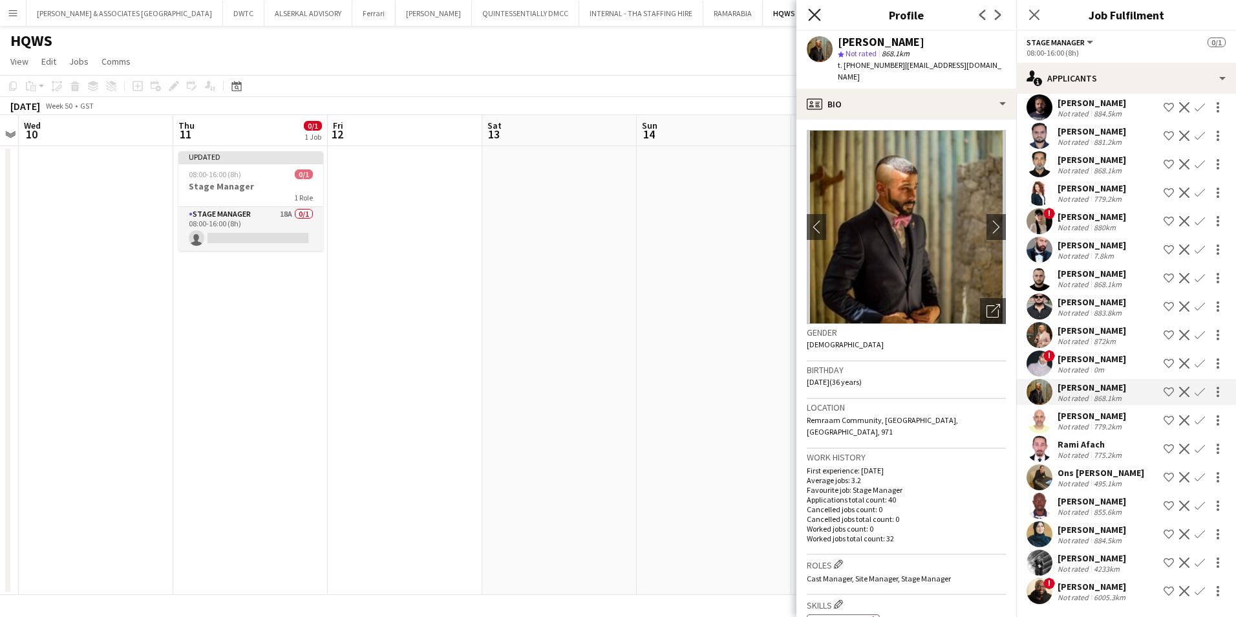
click at [817, 15] on icon "Close pop-in" at bounding box center [814, 14] width 12 height 12
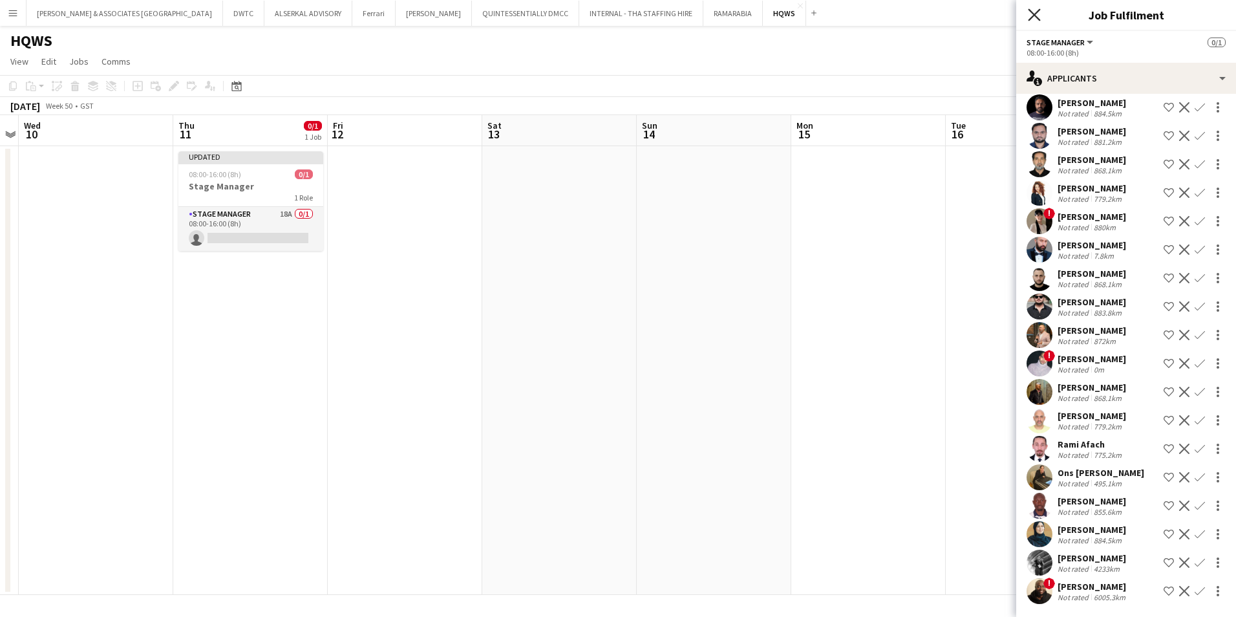
click at [978, 17] on icon "Close pop-in" at bounding box center [1034, 14] width 12 height 12
